Goal: Transaction & Acquisition: Purchase product/service

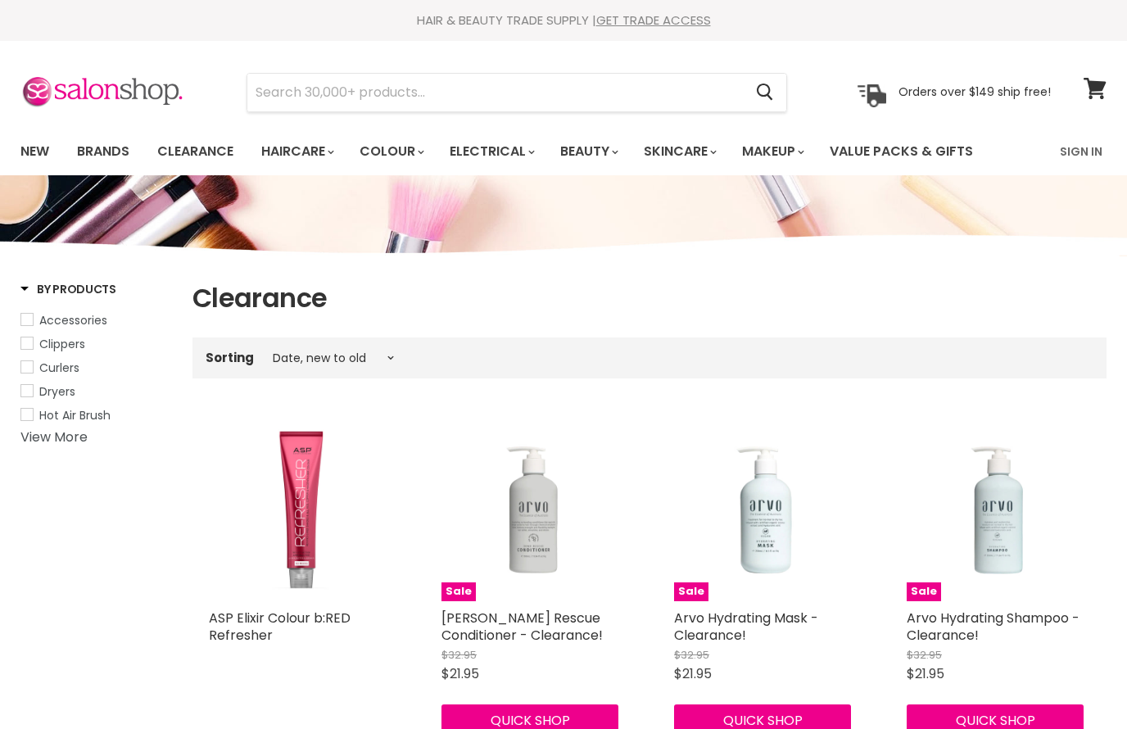
select select "created-descending"
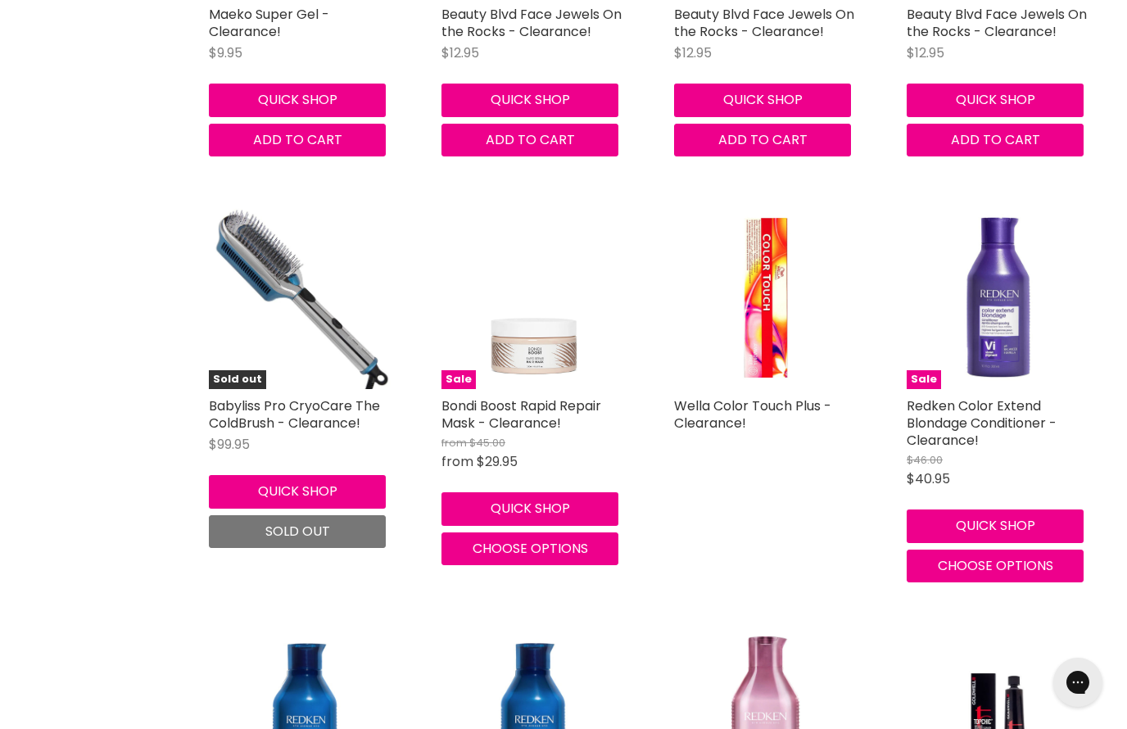
scroll to position [1424, 0]
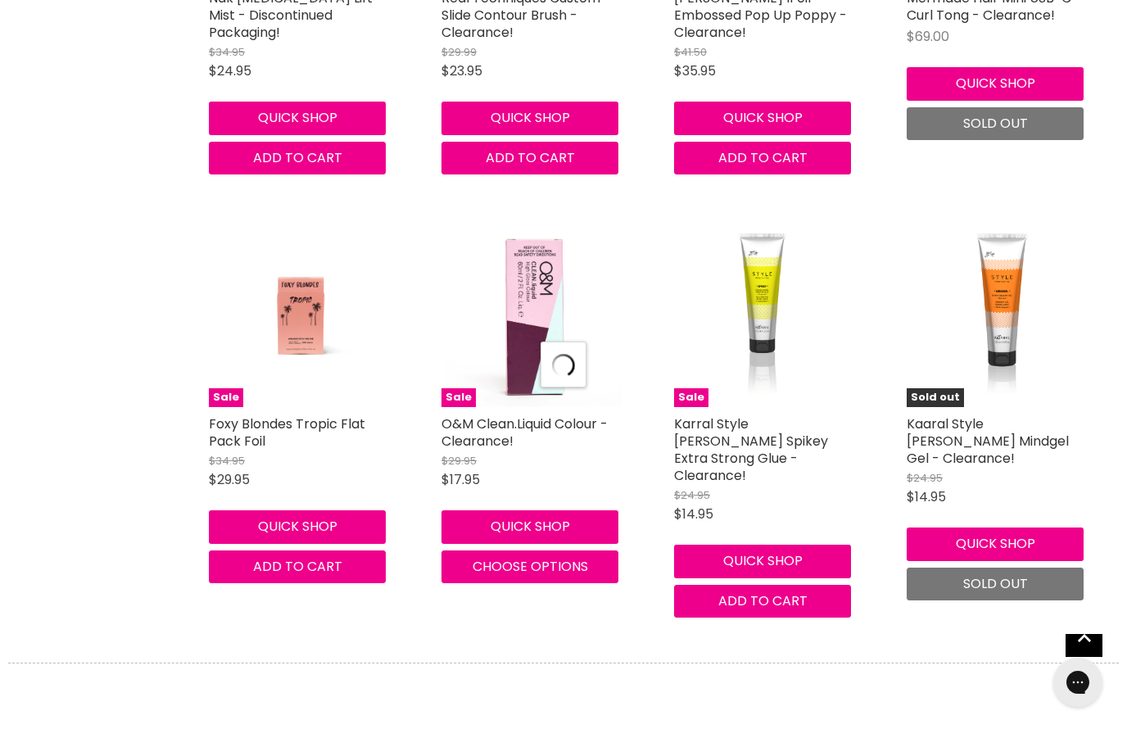
select select "created-descending"
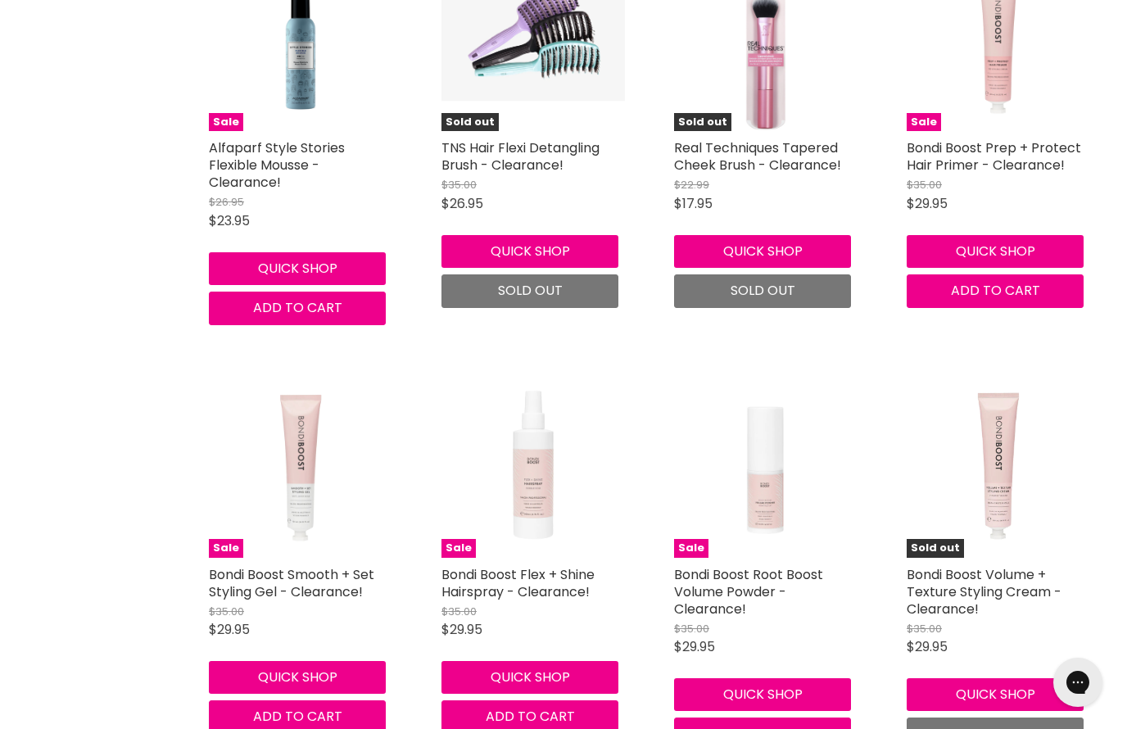
scroll to position [7218, 0]
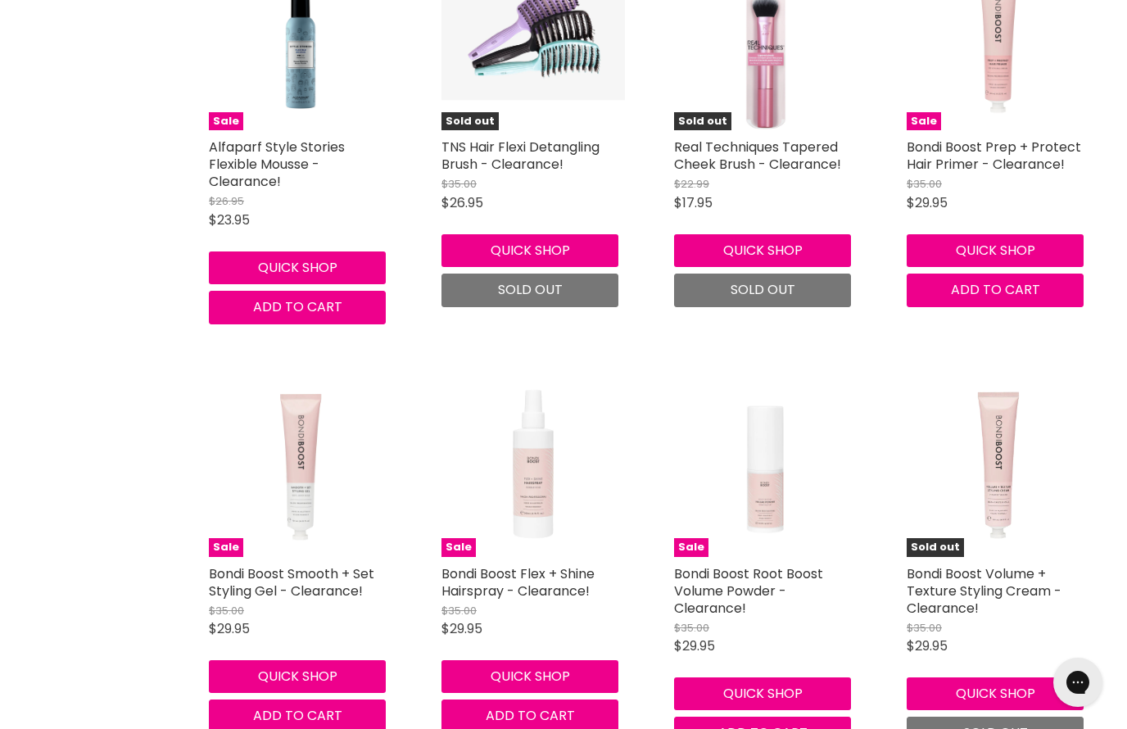
click at [240, 564] on link "Bondi Boost Smooth + Set Styling Gel - Clearance!" at bounding box center [291, 582] width 165 height 36
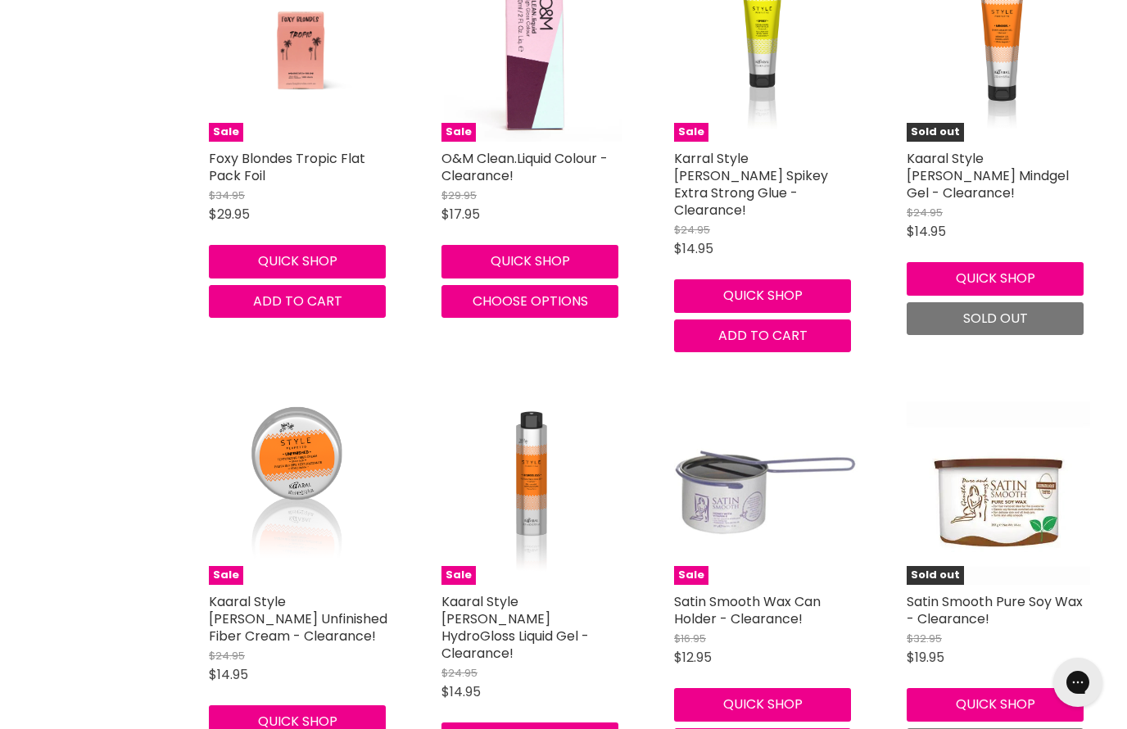
scroll to position [5028, 0]
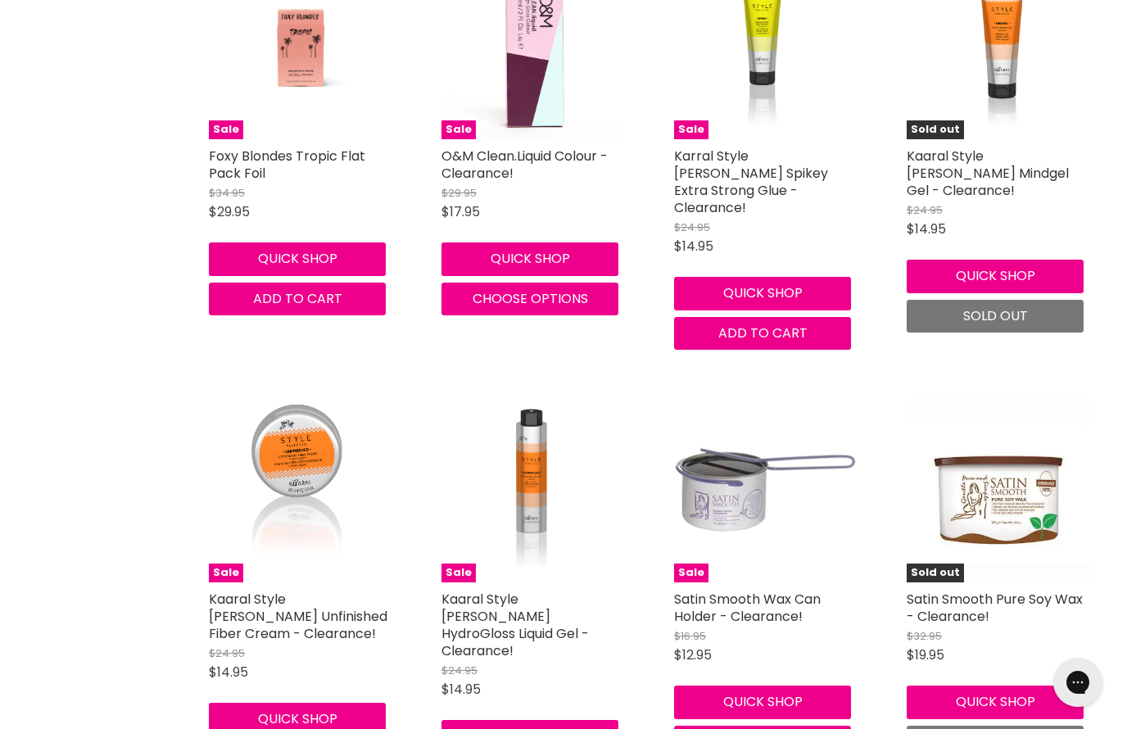
click at [547, 590] on link "Kaaral Style Perfetto HydroGloss Liquid Gel - Clearance!" at bounding box center [515, 625] width 147 height 70
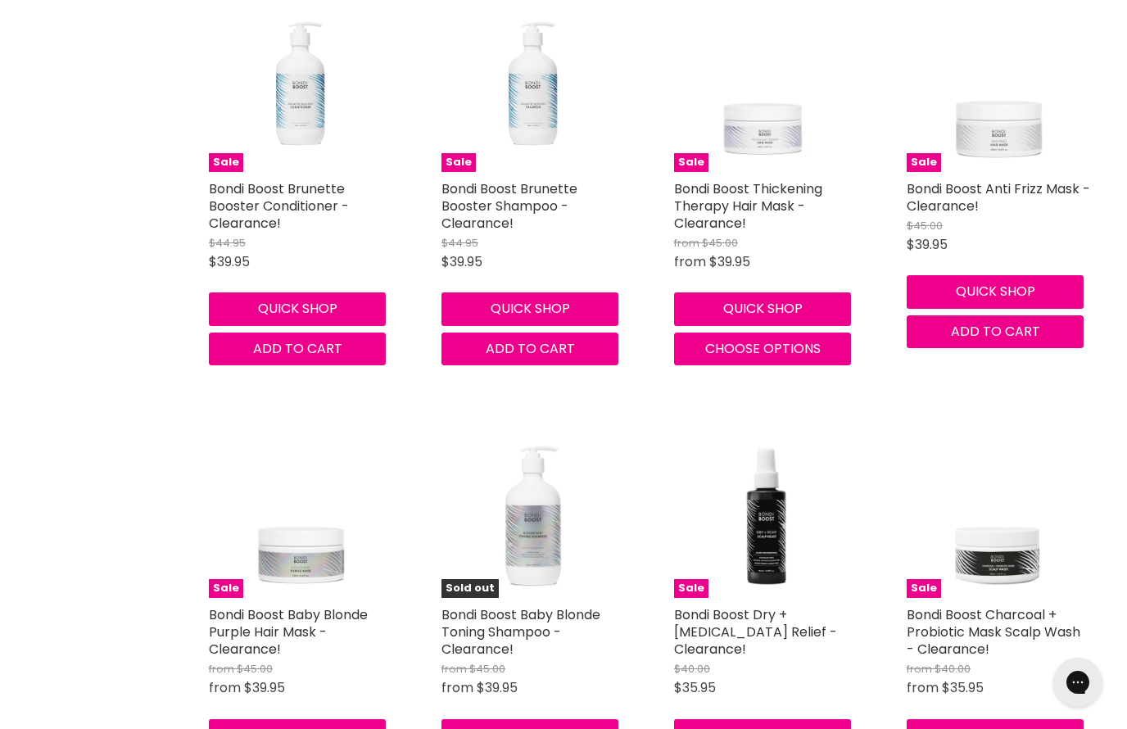
scroll to position [9734, 0]
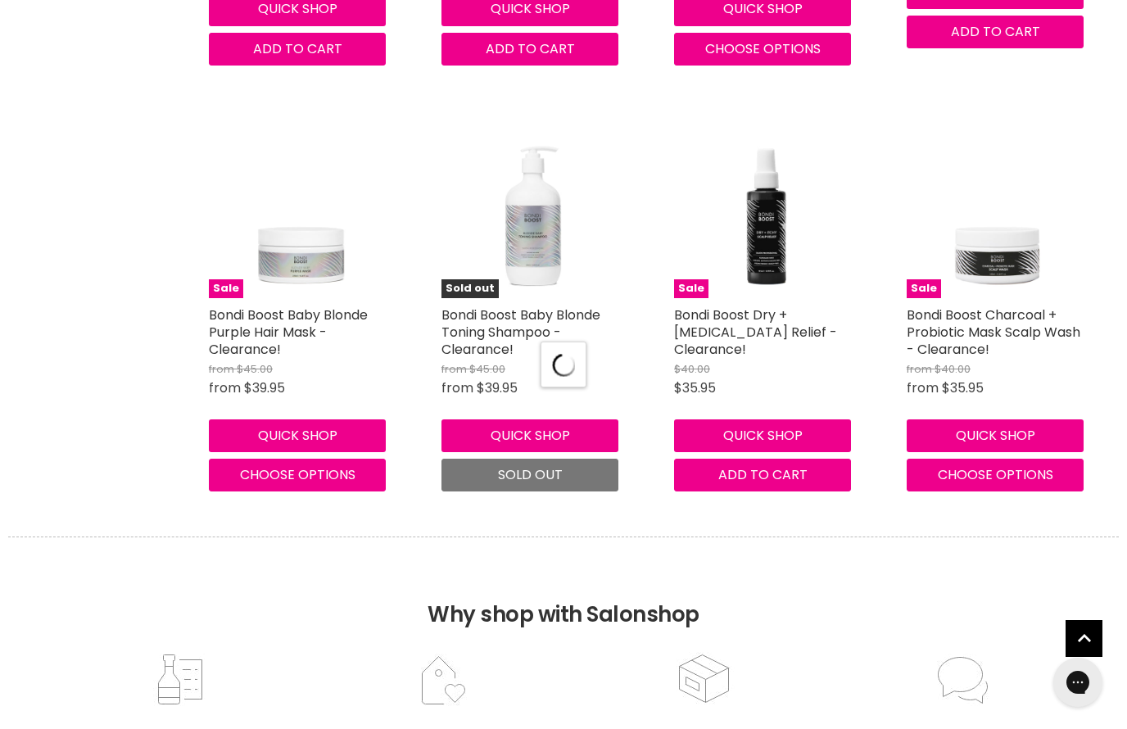
select select "created-descending"
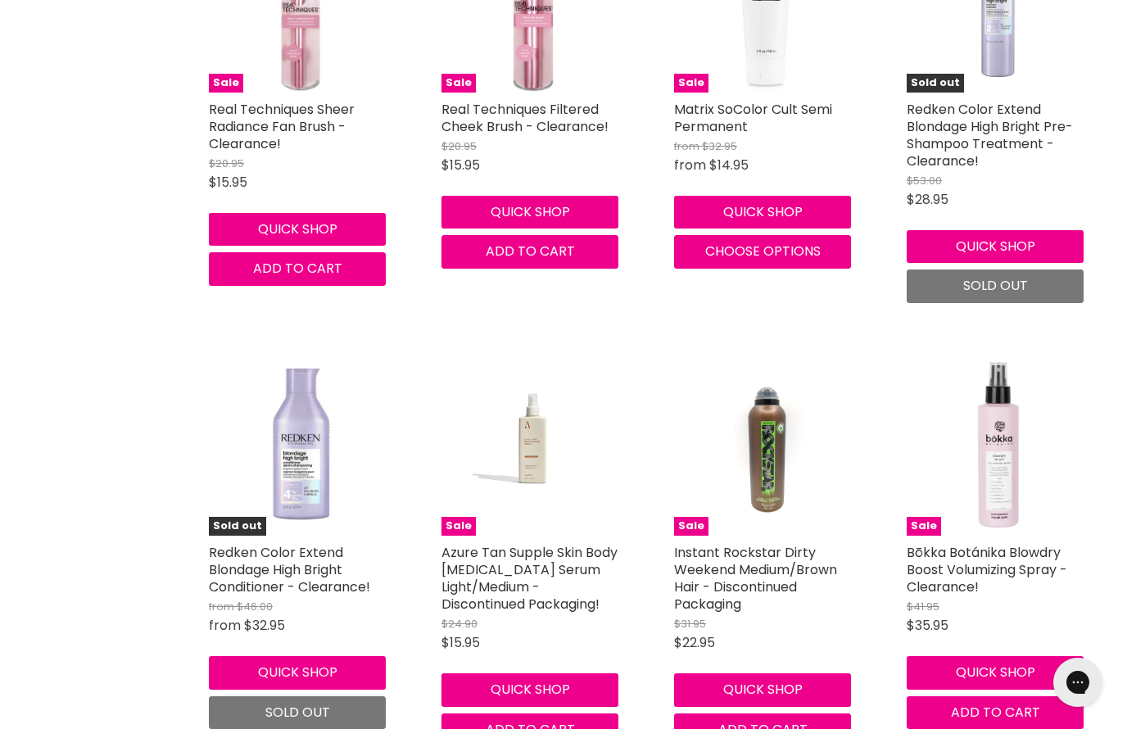
scroll to position [12369, 0]
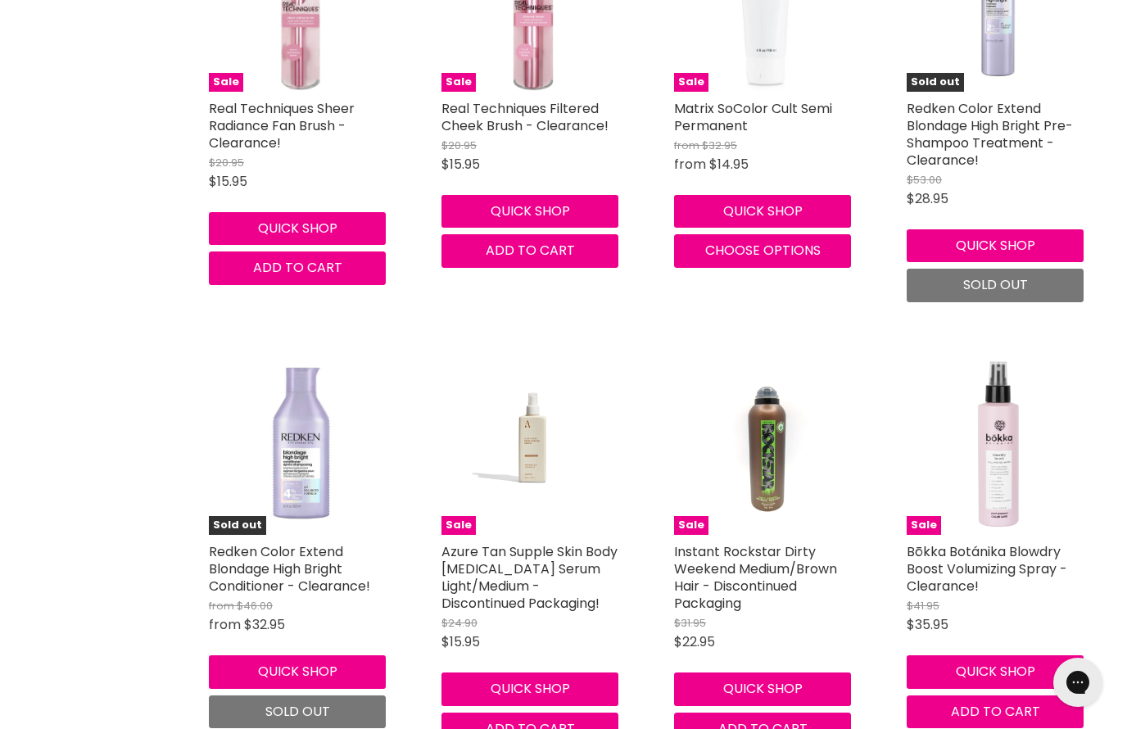
click at [1014, 542] on link "Bōkka Botánika Blowdry Boost Volumizing Spray - Clearance!" at bounding box center [987, 568] width 161 height 53
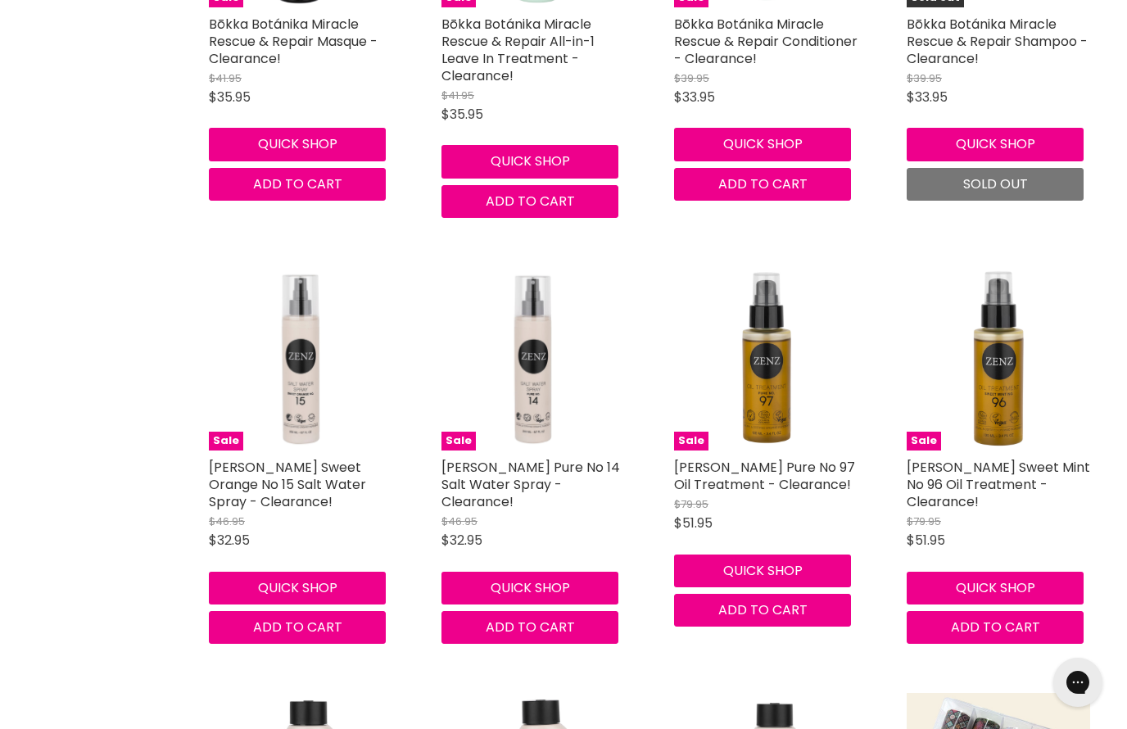
scroll to position [13767, 0]
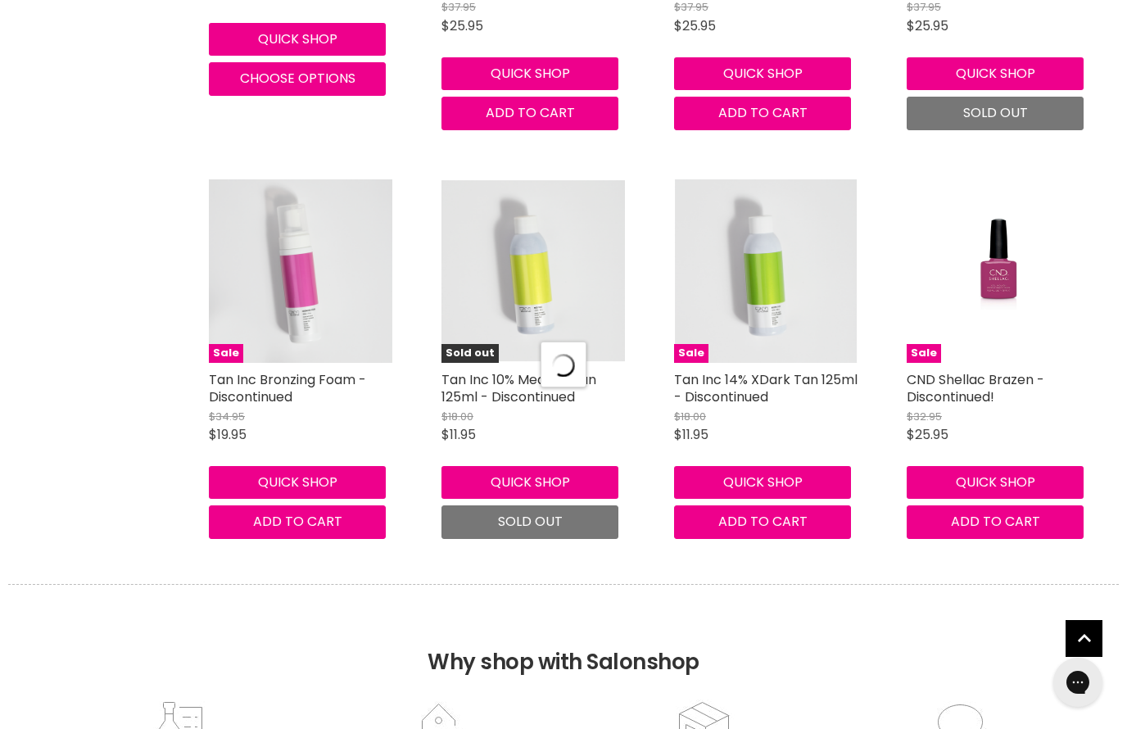
select select "created-descending"
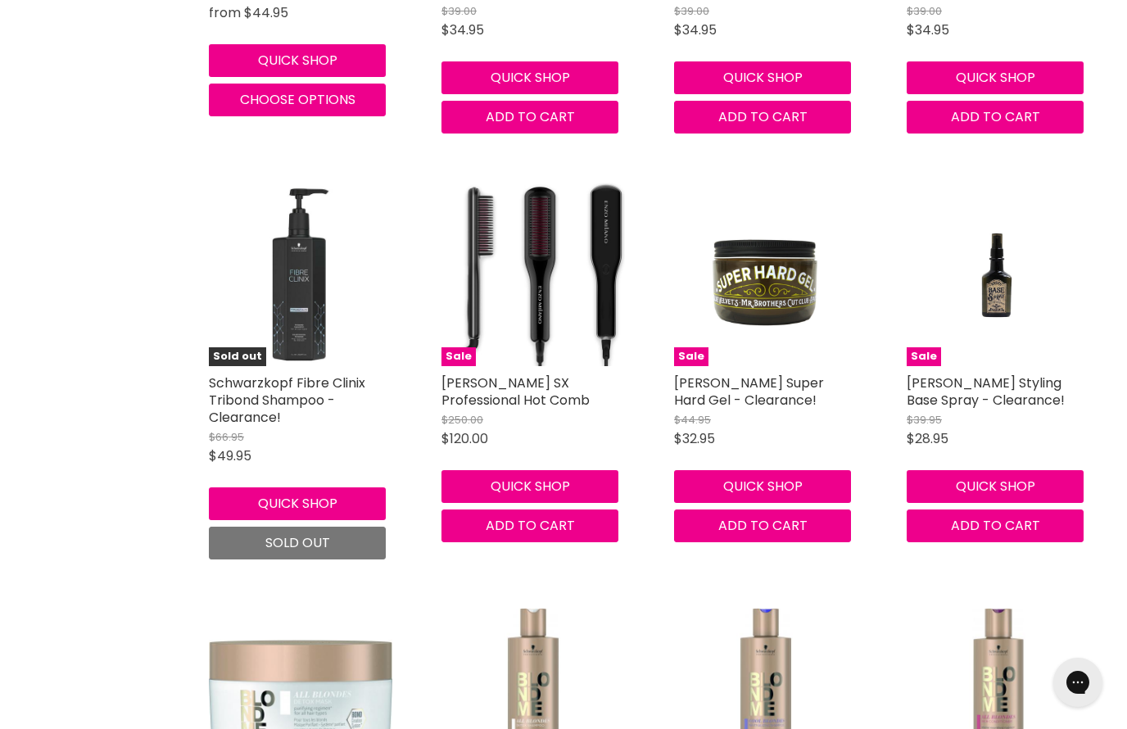
scroll to position [17651, 0]
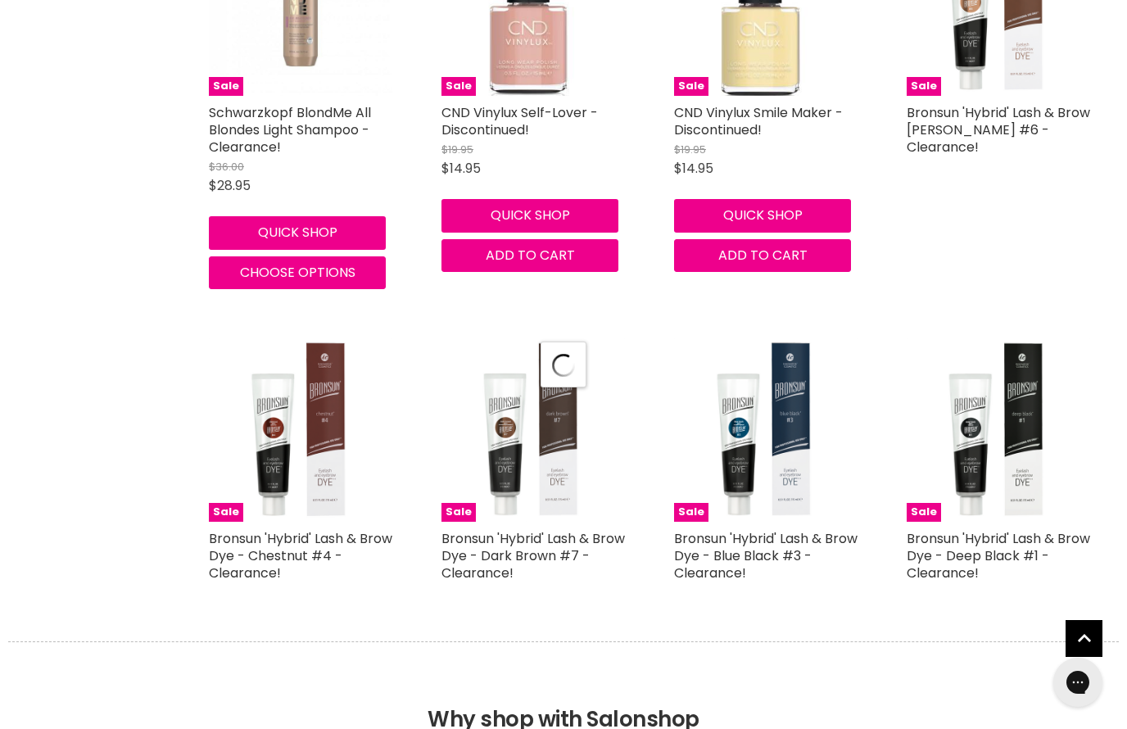
select select "created-descending"
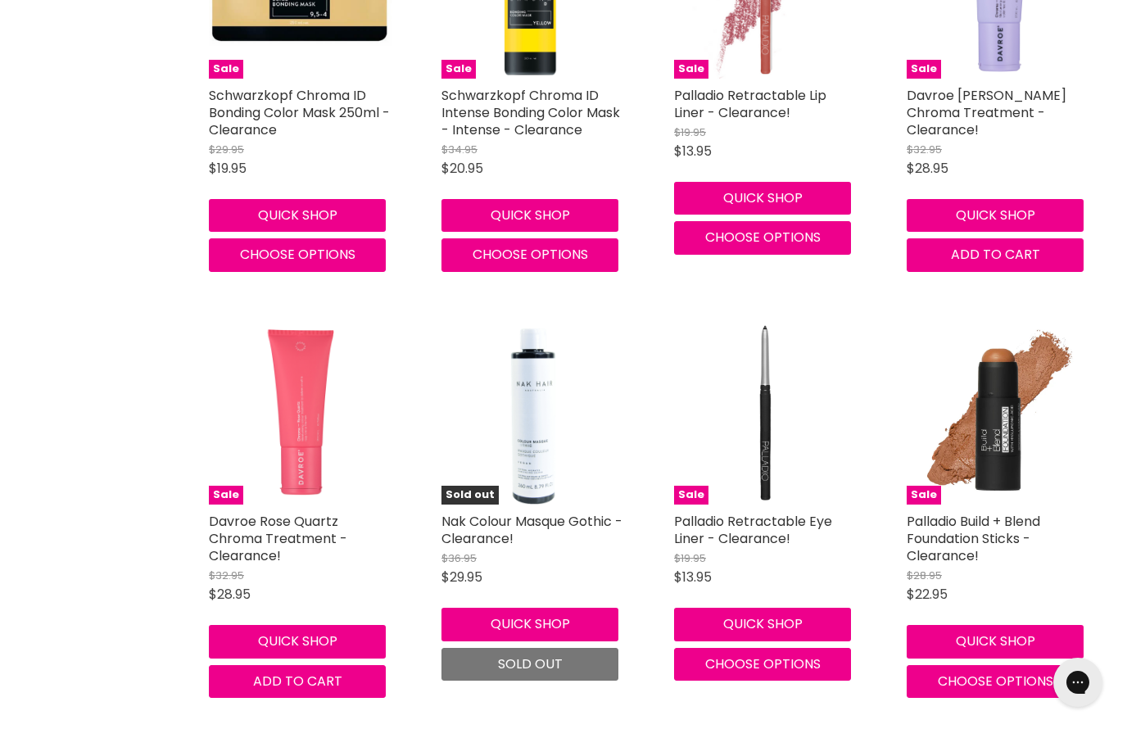
scroll to position [22082, 0]
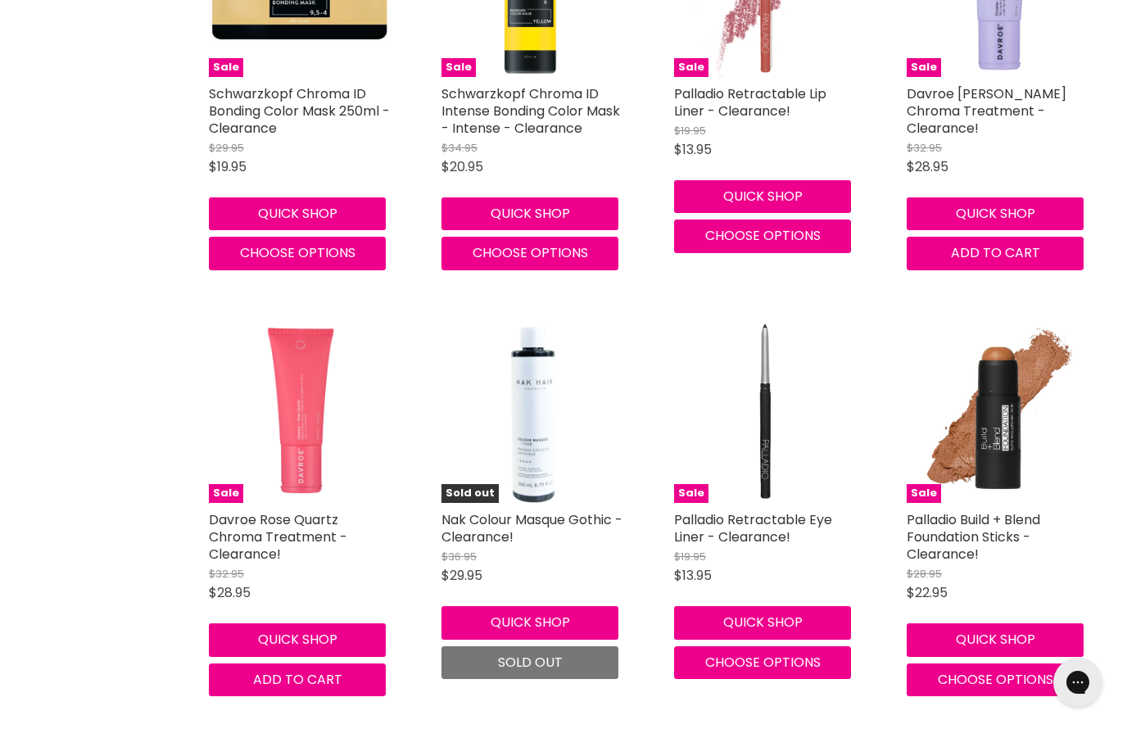
click at [950, 510] on link "Palladio Build + Blend Foundation Sticks - Clearance!" at bounding box center [974, 536] width 134 height 53
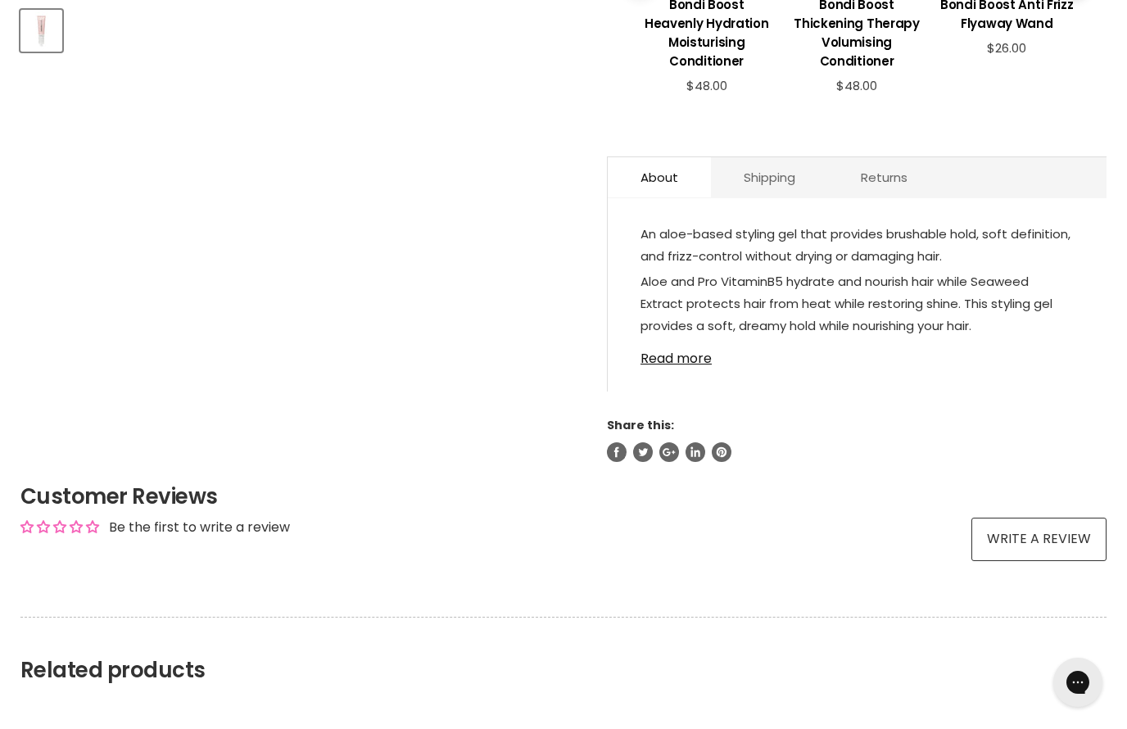
scroll to position [764, 0]
click at [691, 360] on link "Read more" at bounding box center [857, 353] width 433 height 25
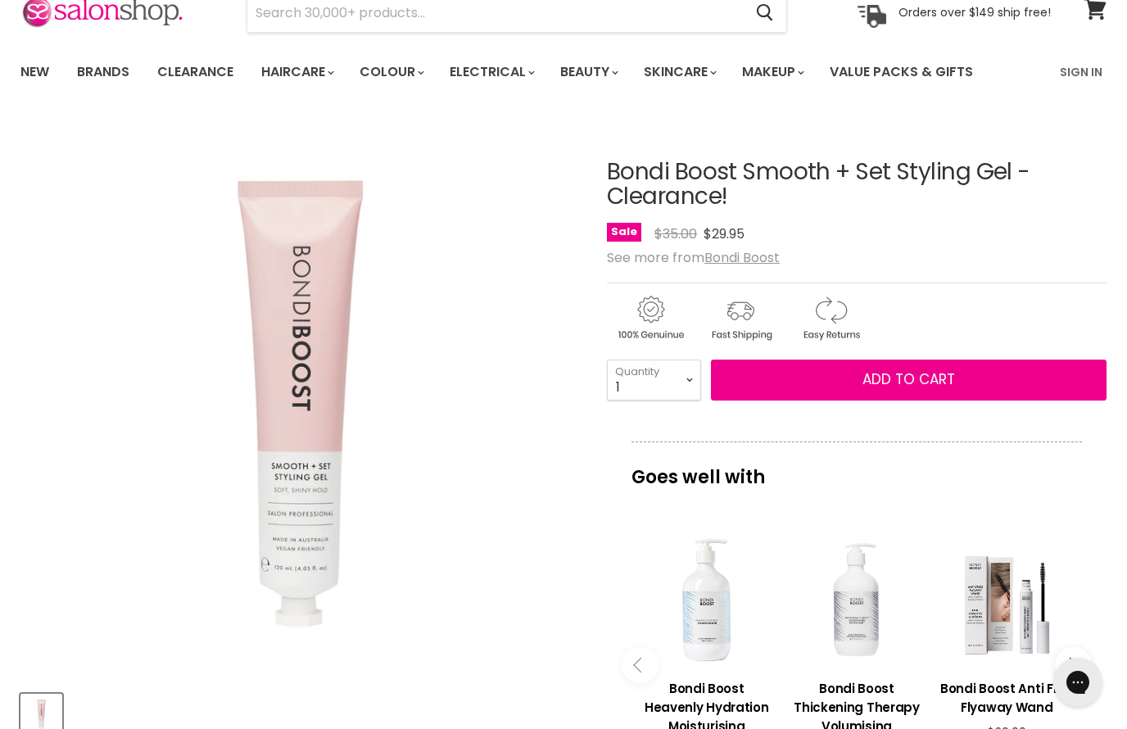
scroll to position [0, 0]
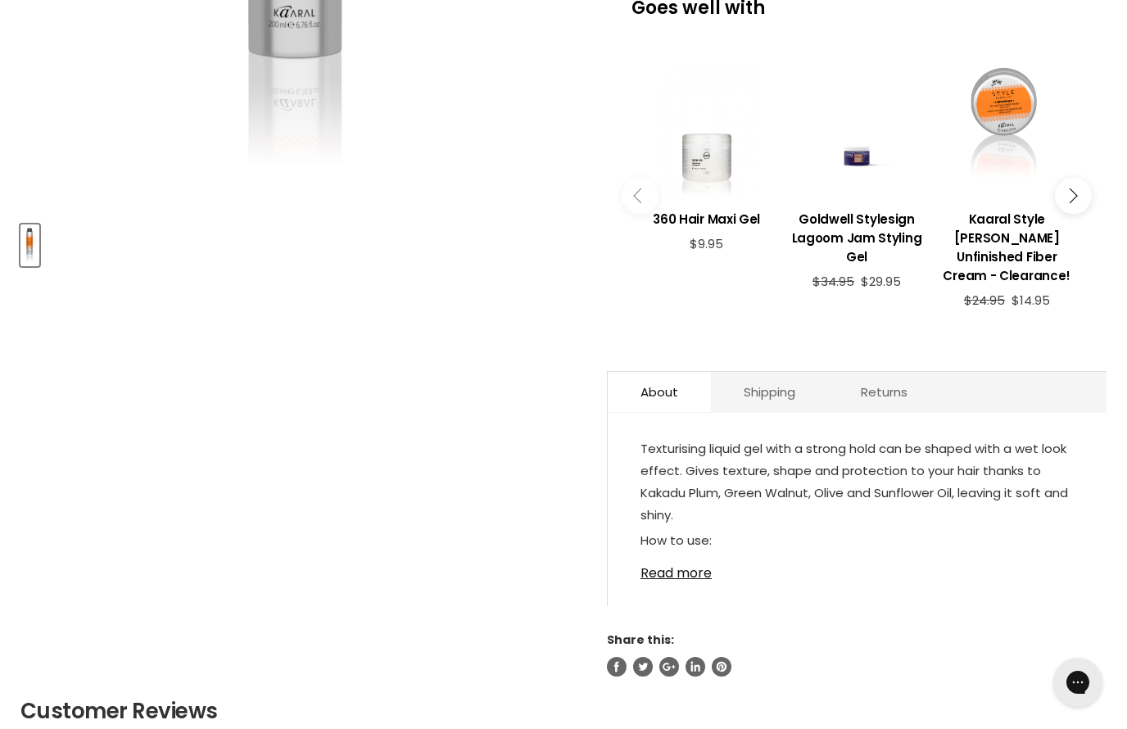
scroll to position [554, 0]
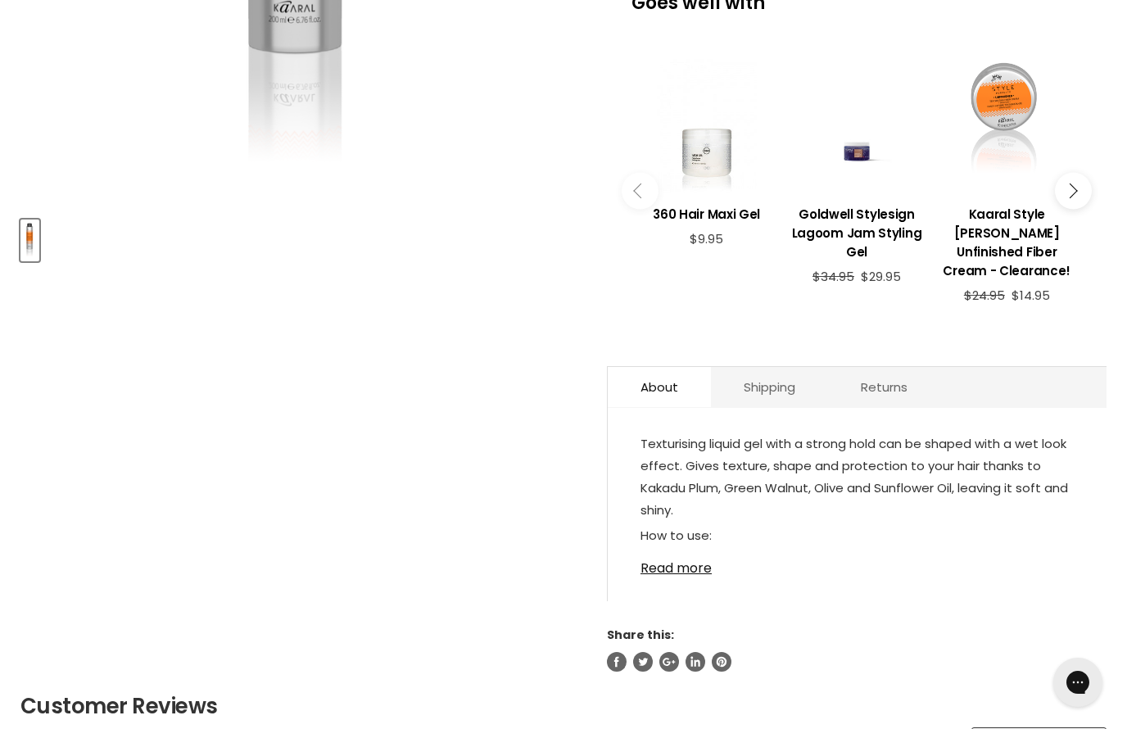
click at [700, 555] on link "Read more" at bounding box center [857, 563] width 433 height 25
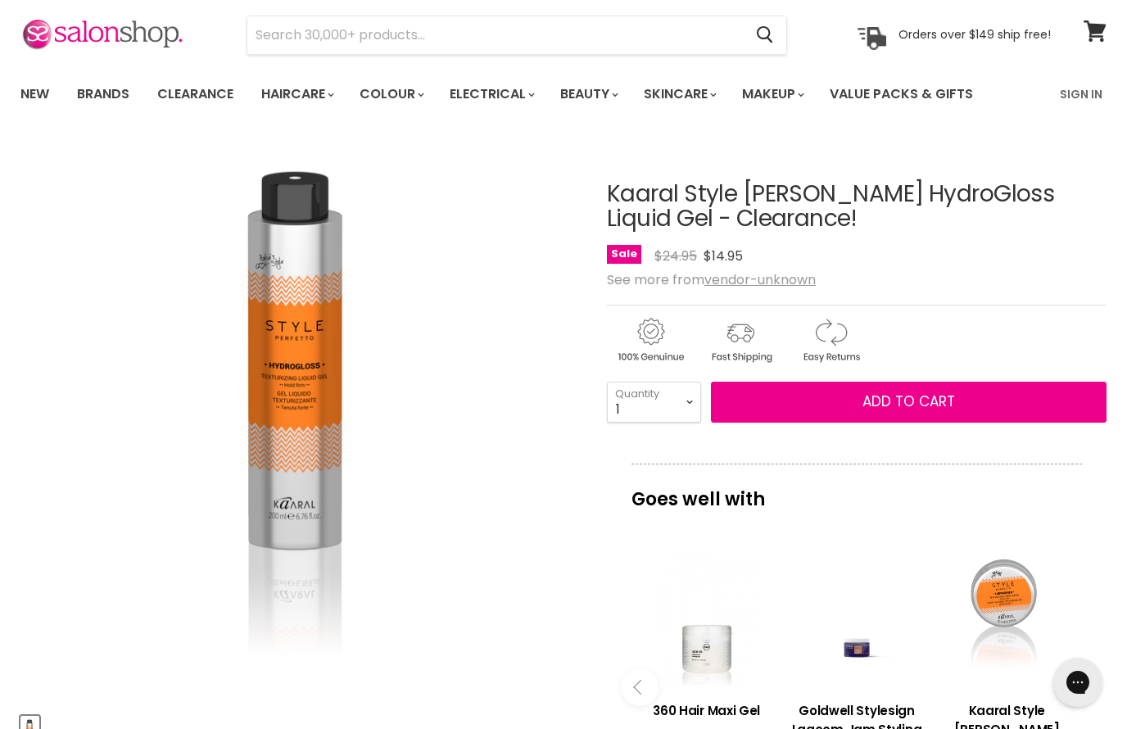
scroll to position [0, 0]
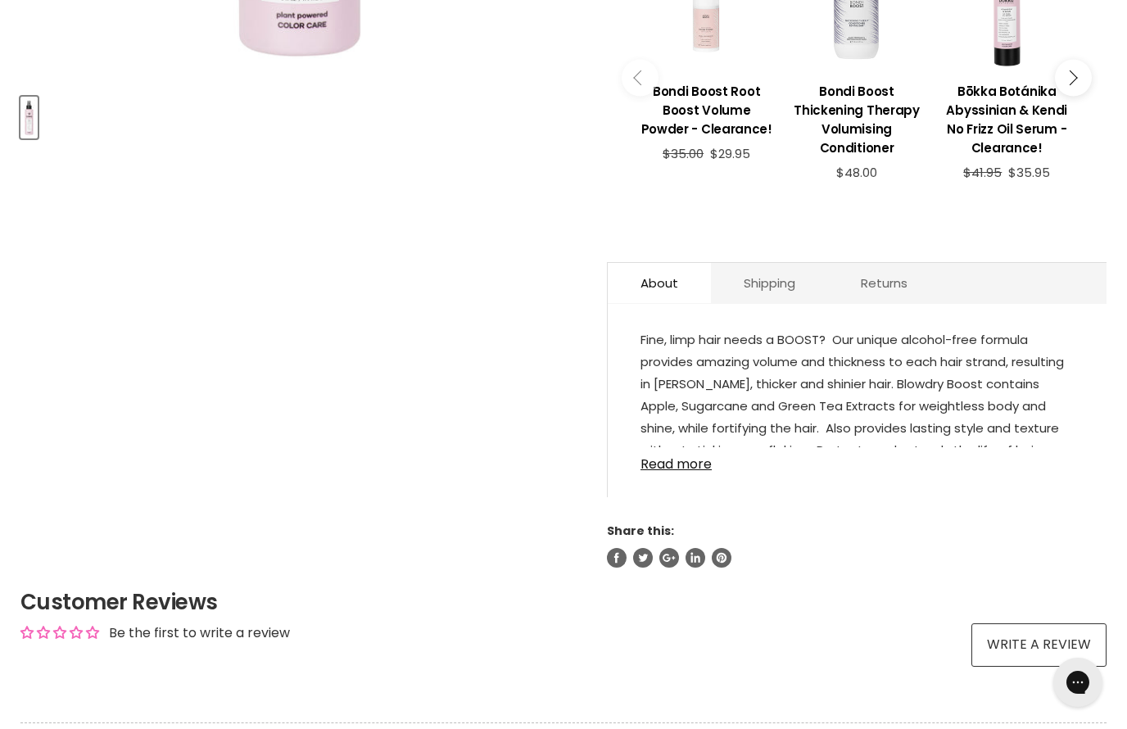
scroll to position [676, 0]
click at [685, 509] on div "Bōkka Botánika Blowdry Boost Volumizing Spray - Clearance! No reviews Sale Orig…" at bounding box center [857, 45] width 500 height 1047
click at [682, 471] on link "Read more" at bounding box center [857, 460] width 433 height 25
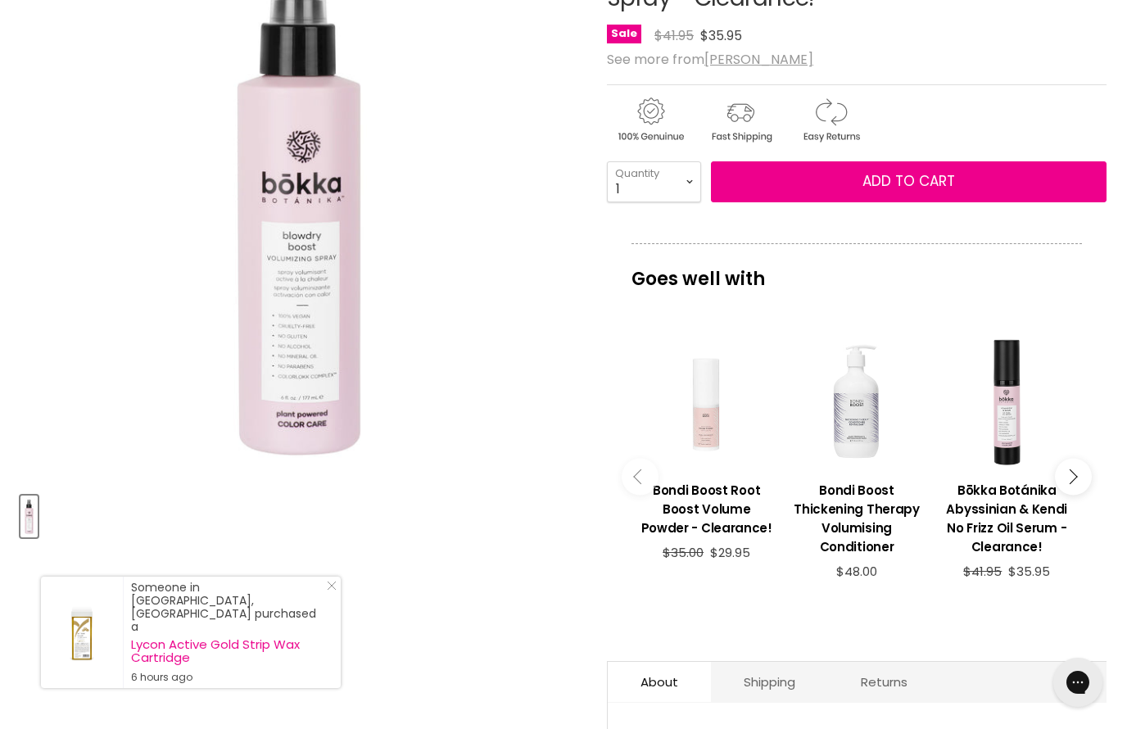
scroll to position [268, 0]
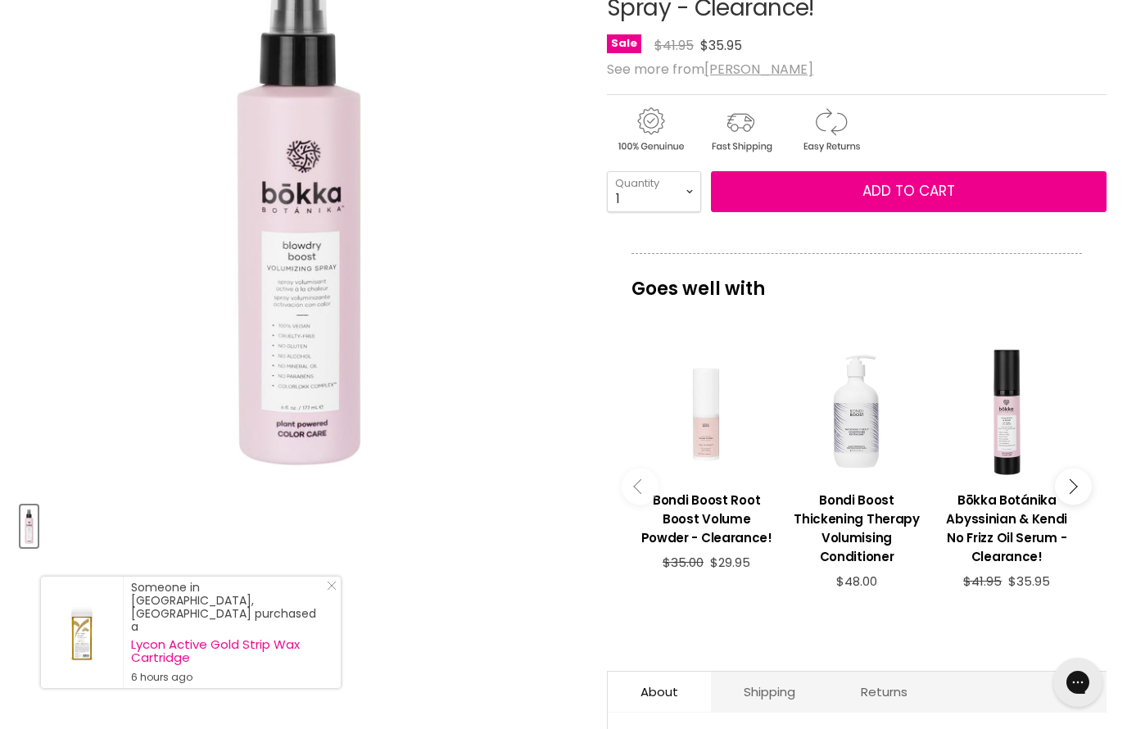
click at [309, 309] on img "Bōkka Botánika Blowdry Boost Volumizing Spray - Clearance! image. Click or Scro…" at bounding box center [300, 209] width 198 height 559
click at [305, 334] on img "Bōkka Botánika Blowdry Boost Volumizing Spray - Clearance! image. Click or Scro…" at bounding box center [300, 209] width 198 height 559
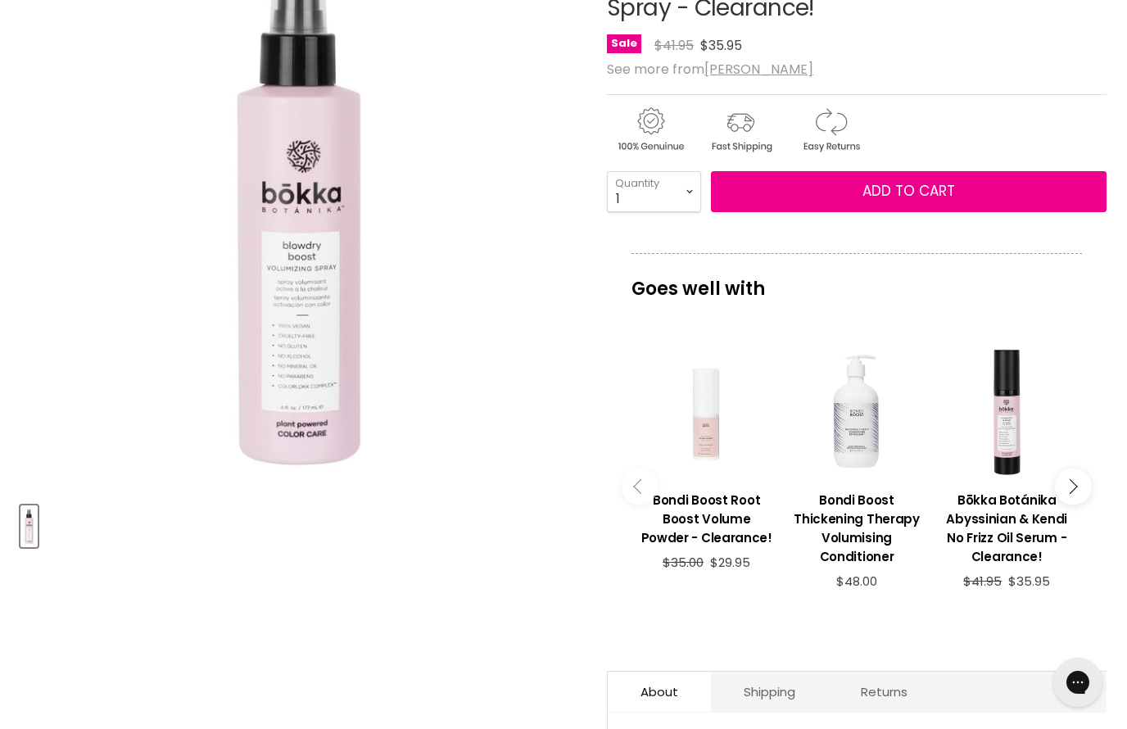
click at [318, 368] on img "Bōkka Botánika Blowdry Boost Volumizing Spray - Clearance! image. Click or Scro…" at bounding box center [300, 209] width 198 height 559
click at [324, 418] on img "Bōkka Botánika Blowdry Boost Volumizing Spray - Clearance! image. Click or Scro…" at bounding box center [300, 209] width 198 height 559
click at [31, 534] on img "Product thumbnails" at bounding box center [29, 526] width 14 height 38
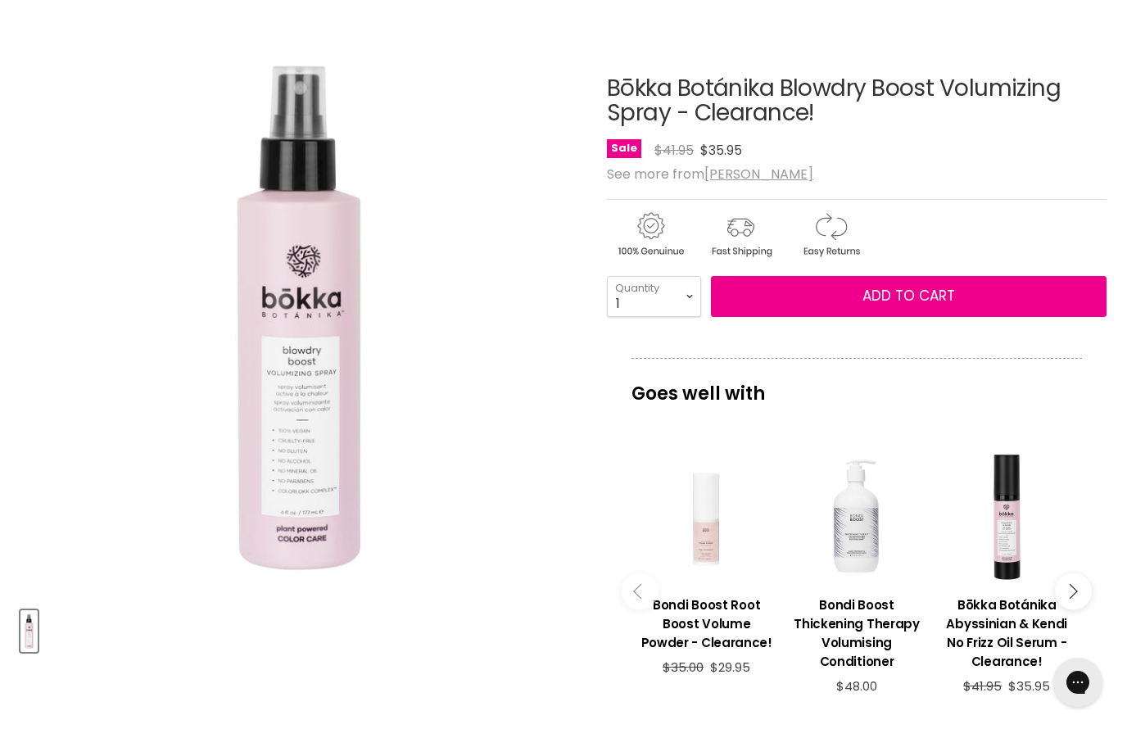
scroll to position [0, 0]
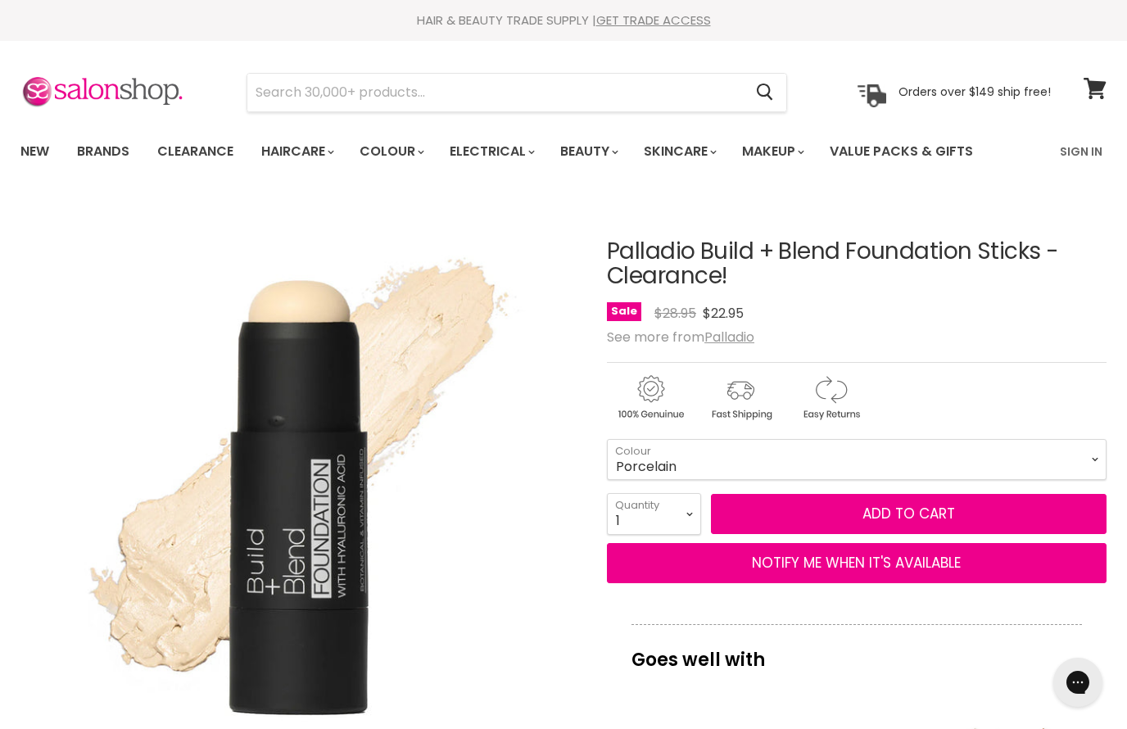
click at [1058, 458] on select "Cinnamon Warm Brown Natural Ivory Mocha Porcelain Amber Glow" at bounding box center [857, 459] width 500 height 41
select select "Amber Glow"
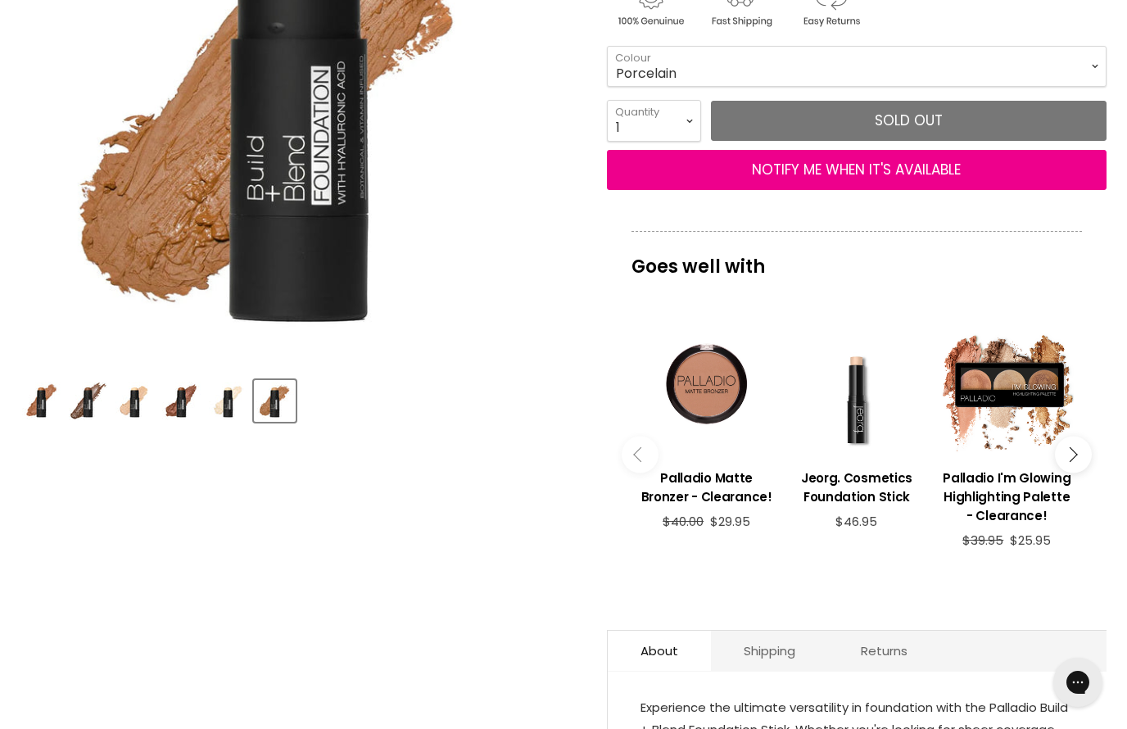
scroll to position [442, 0]
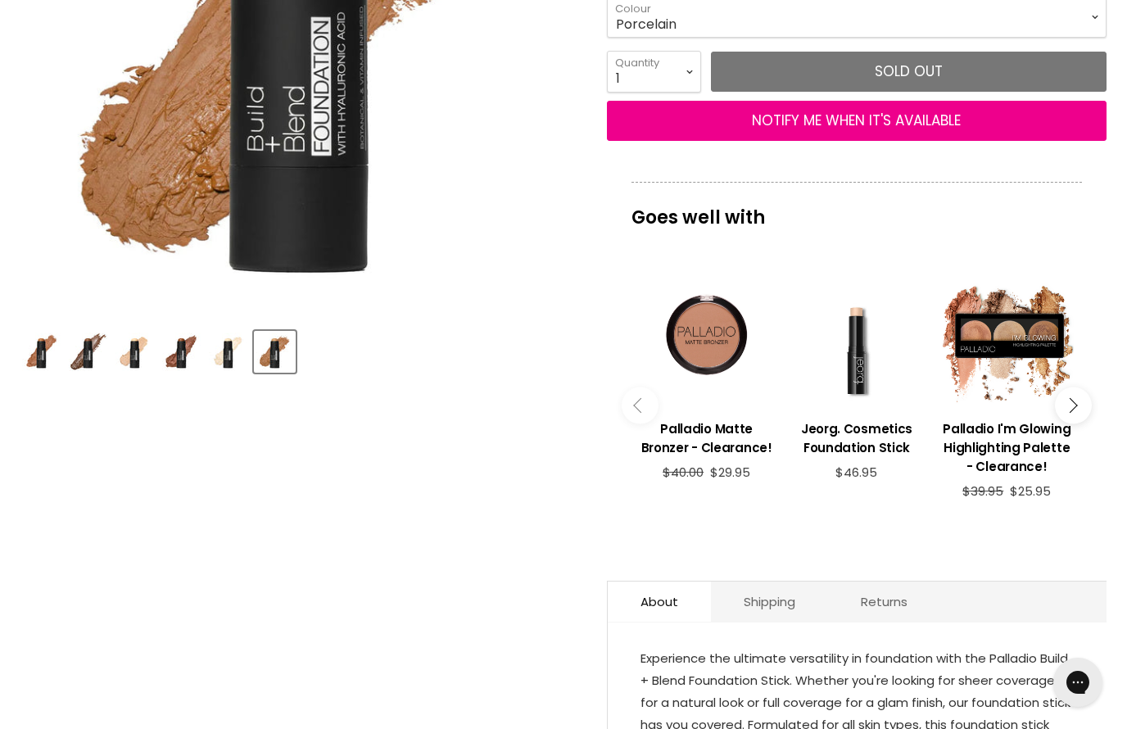
click at [29, 370] on img "Product thumbnails" at bounding box center [41, 352] width 38 height 38
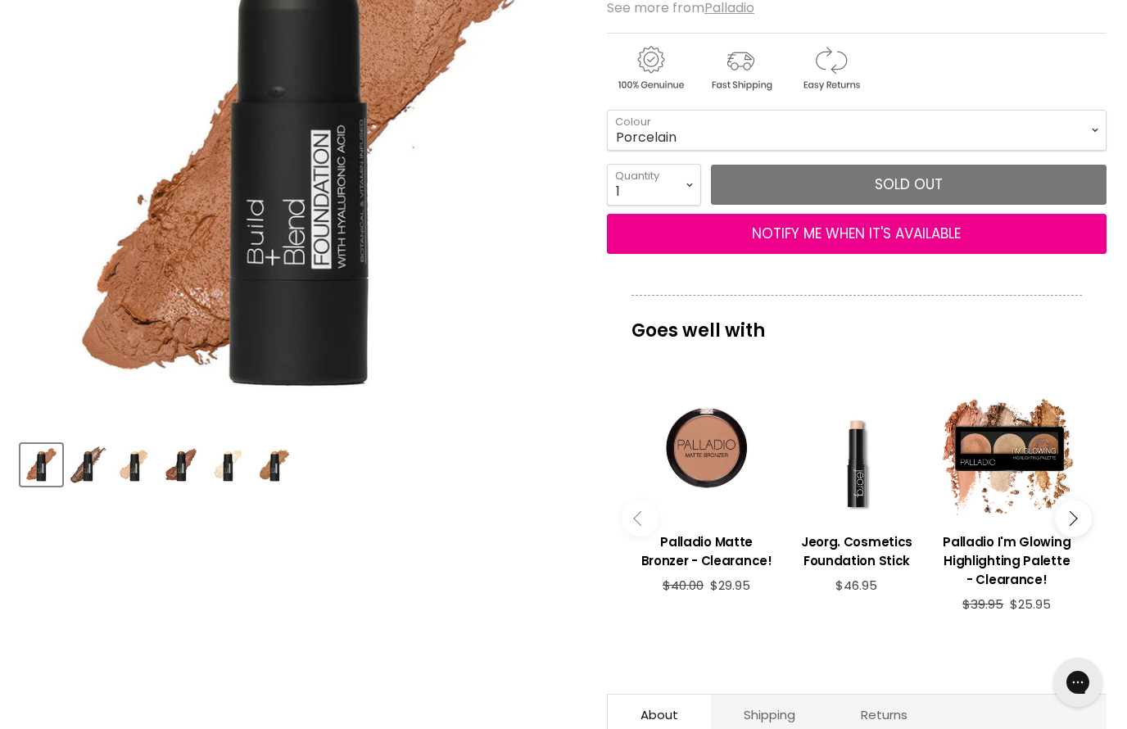
scroll to position [351, 0]
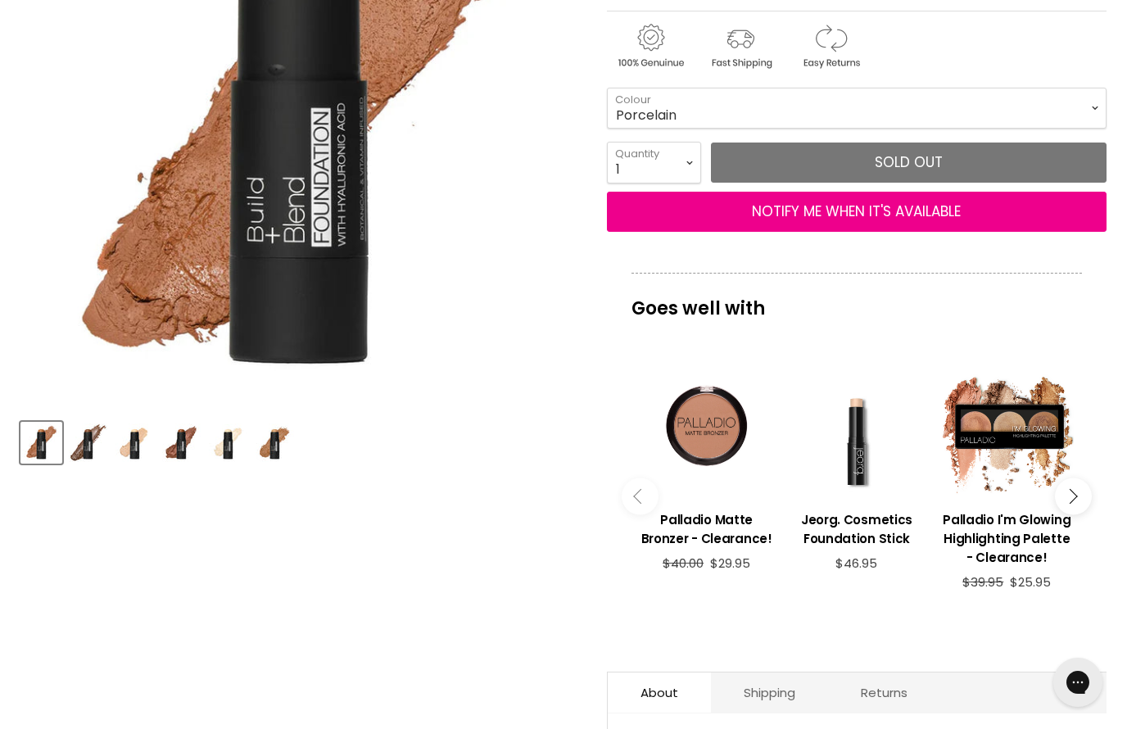
click at [237, 447] on img "Product thumbnails" at bounding box center [228, 442] width 38 height 38
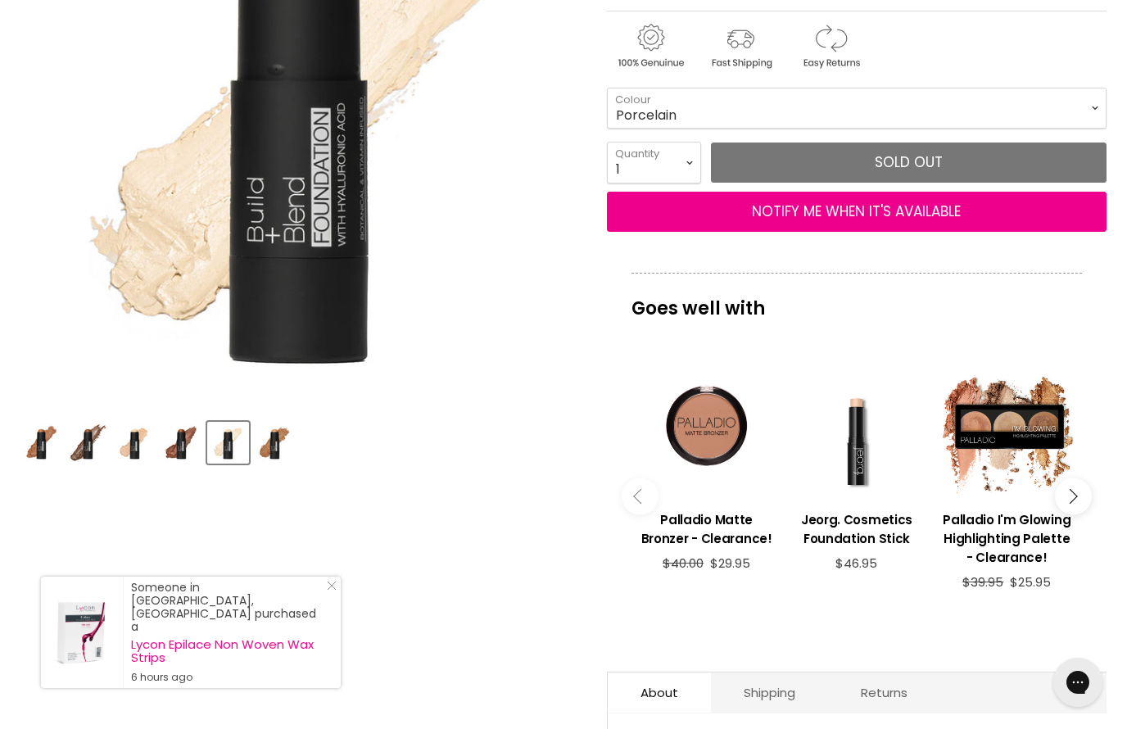
click at [170, 449] on img "Product thumbnails" at bounding box center [181, 442] width 38 height 38
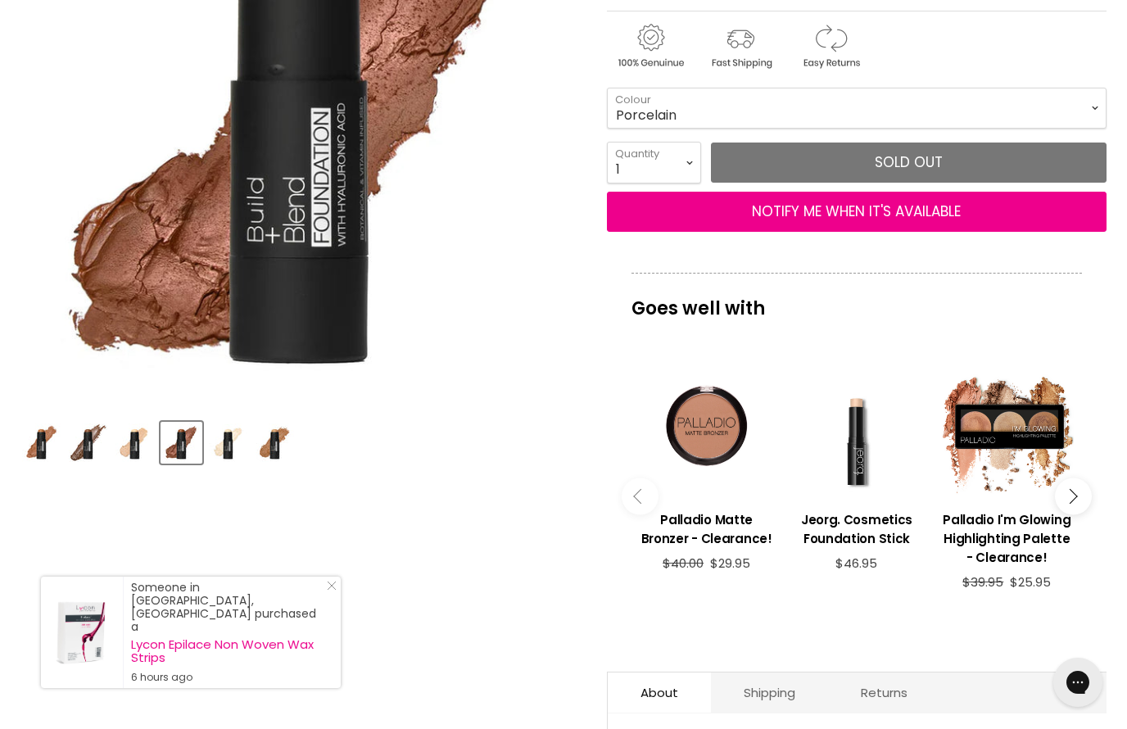
click at [275, 443] on img "Product thumbnails" at bounding box center [275, 442] width 38 height 38
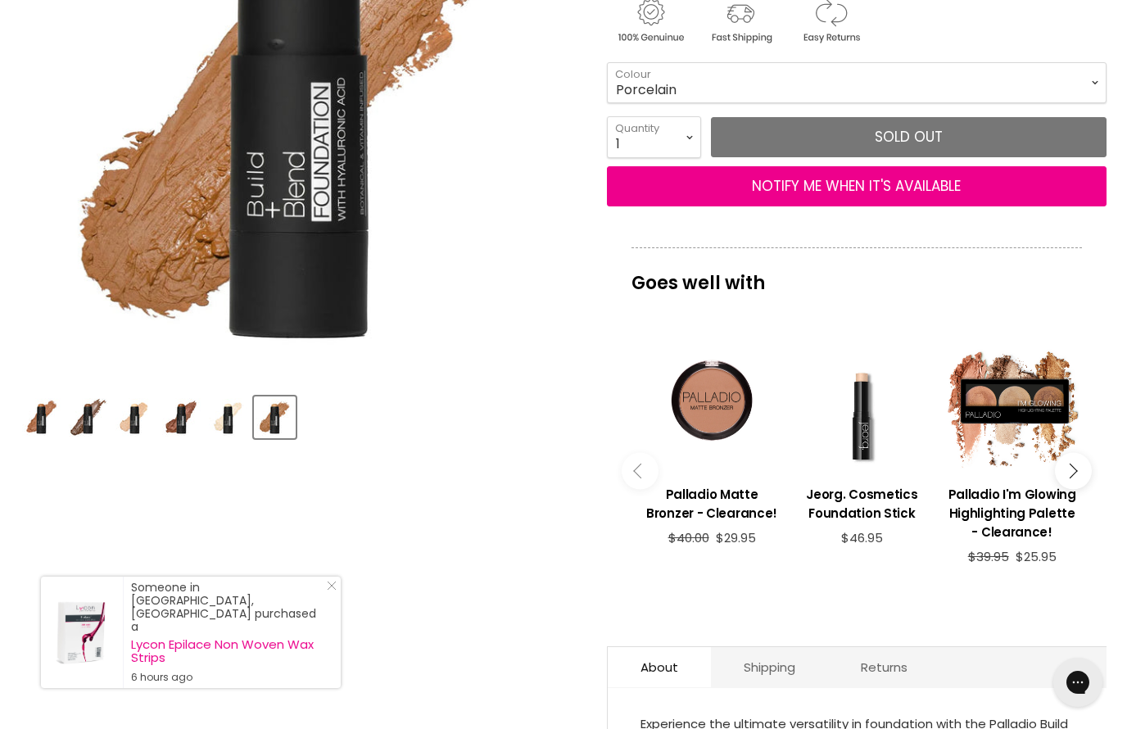
scroll to position [379, 0]
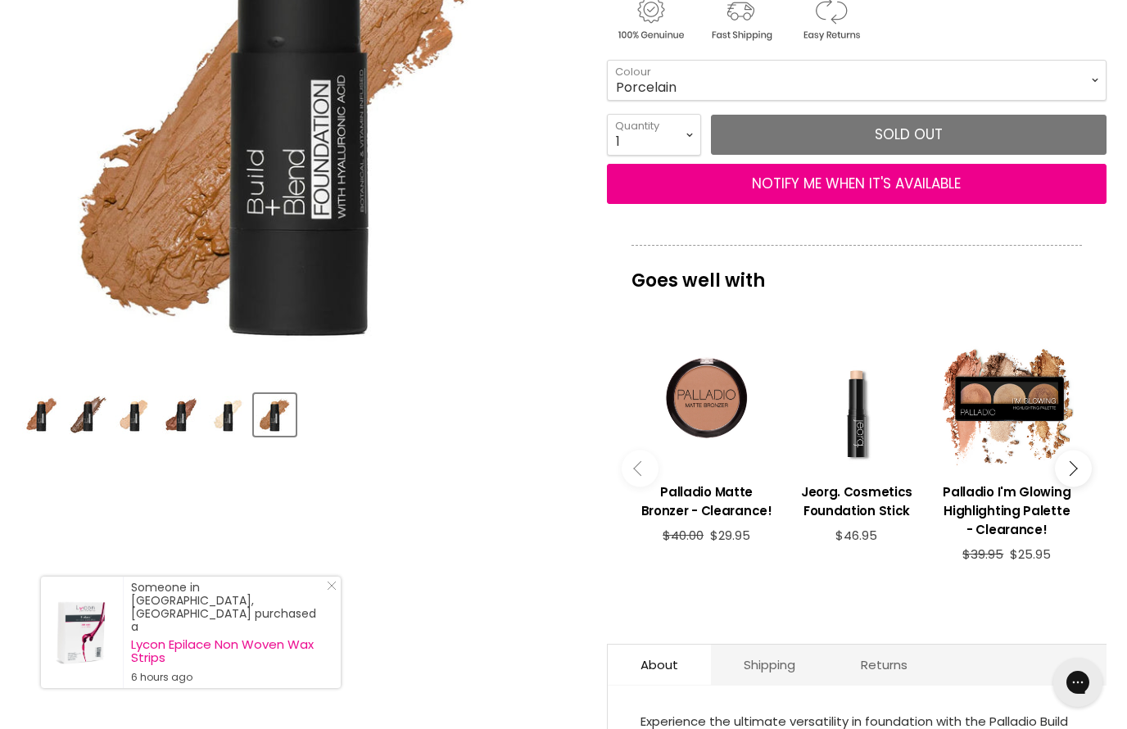
click at [881, 507] on h3 "Jeorg. Cosmetics Foundation Stick" at bounding box center [857, 501] width 134 height 38
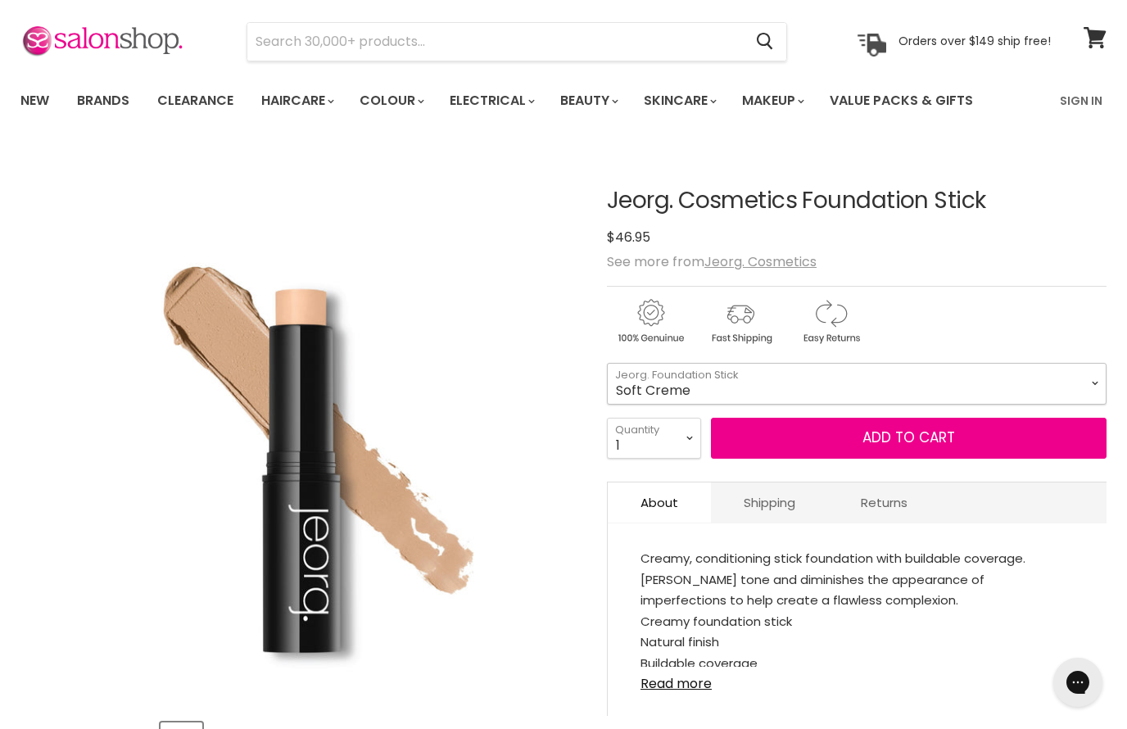
click at [1062, 387] on select "Soft Creme Cream Beige [PERSON_NAME] Beige [GEOGRAPHIC_DATA][PERSON_NAME] Spice…" at bounding box center [857, 383] width 500 height 41
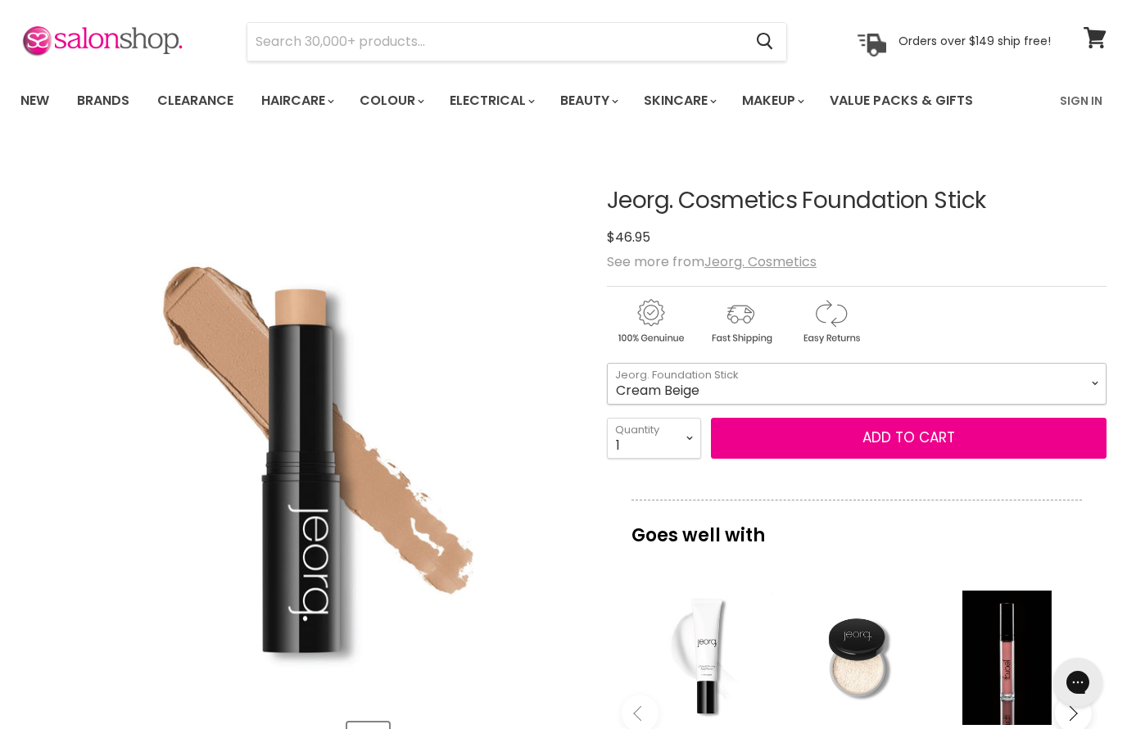
click at [1048, 389] on select "Soft Creme Cream Beige [PERSON_NAME] Beige [GEOGRAPHIC_DATA][PERSON_NAME] Spice…" at bounding box center [857, 383] width 500 height 41
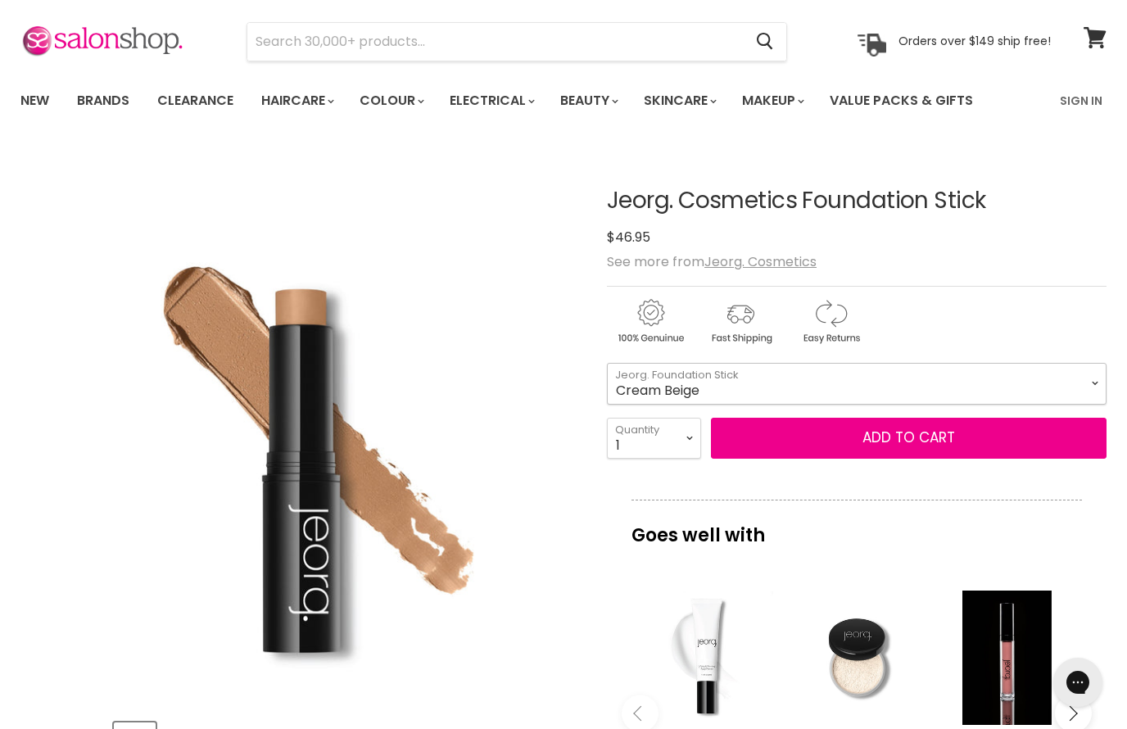
click at [1062, 390] on select "Soft Creme Cream Beige [PERSON_NAME] Beige [GEOGRAPHIC_DATA][PERSON_NAME] Spice…" at bounding box center [857, 383] width 500 height 41
click at [1088, 395] on select "Soft Creme Cream Beige [PERSON_NAME] Beige [GEOGRAPHIC_DATA][PERSON_NAME] Spice…" at bounding box center [857, 383] width 500 height 41
select select "Fawn"
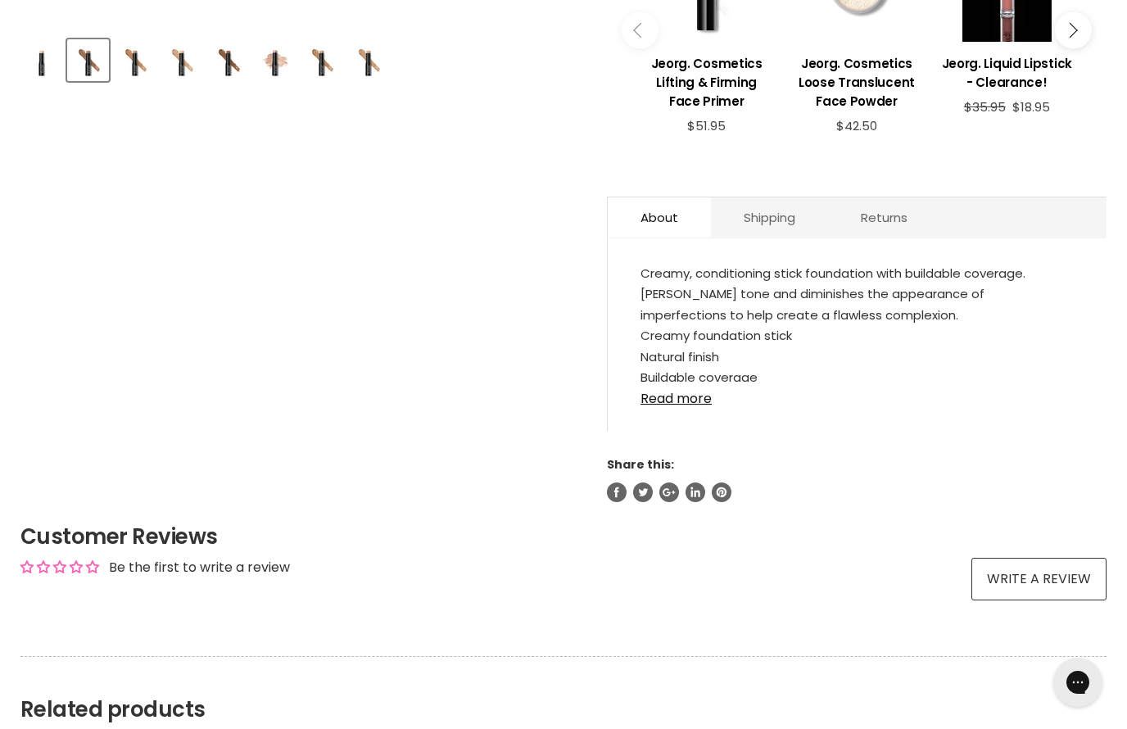
scroll to position [737, 0]
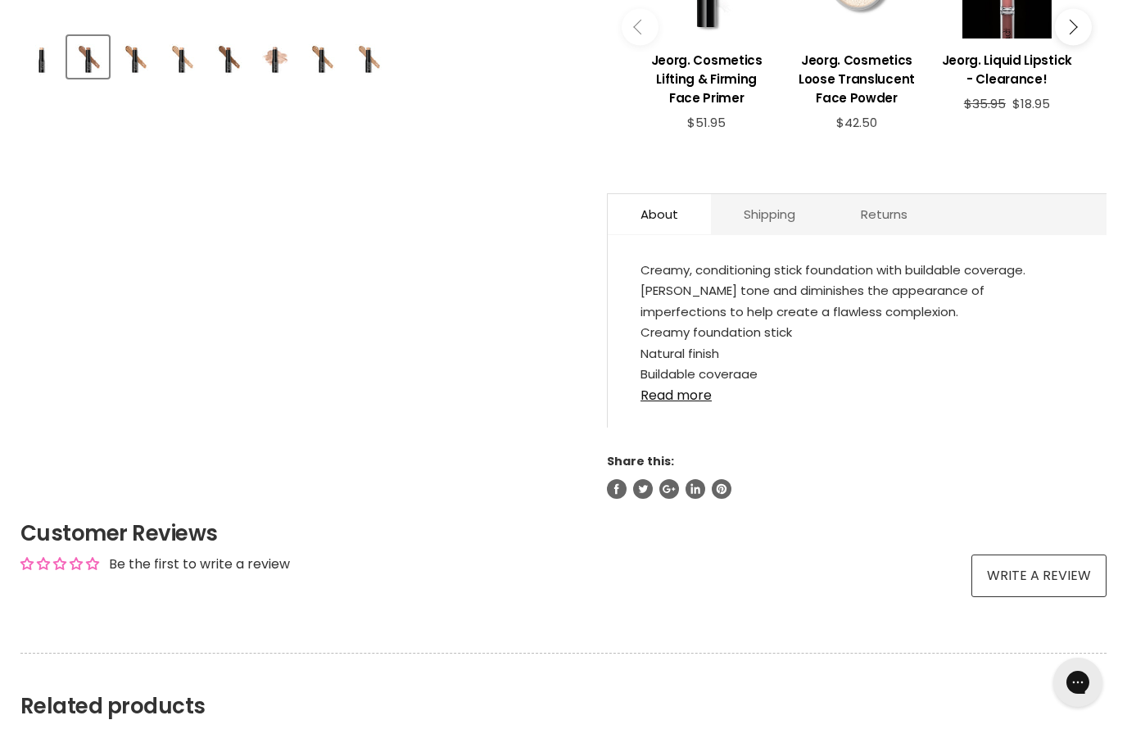
click at [704, 395] on link "Read more" at bounding box center [857, 390] width 433 height 25
